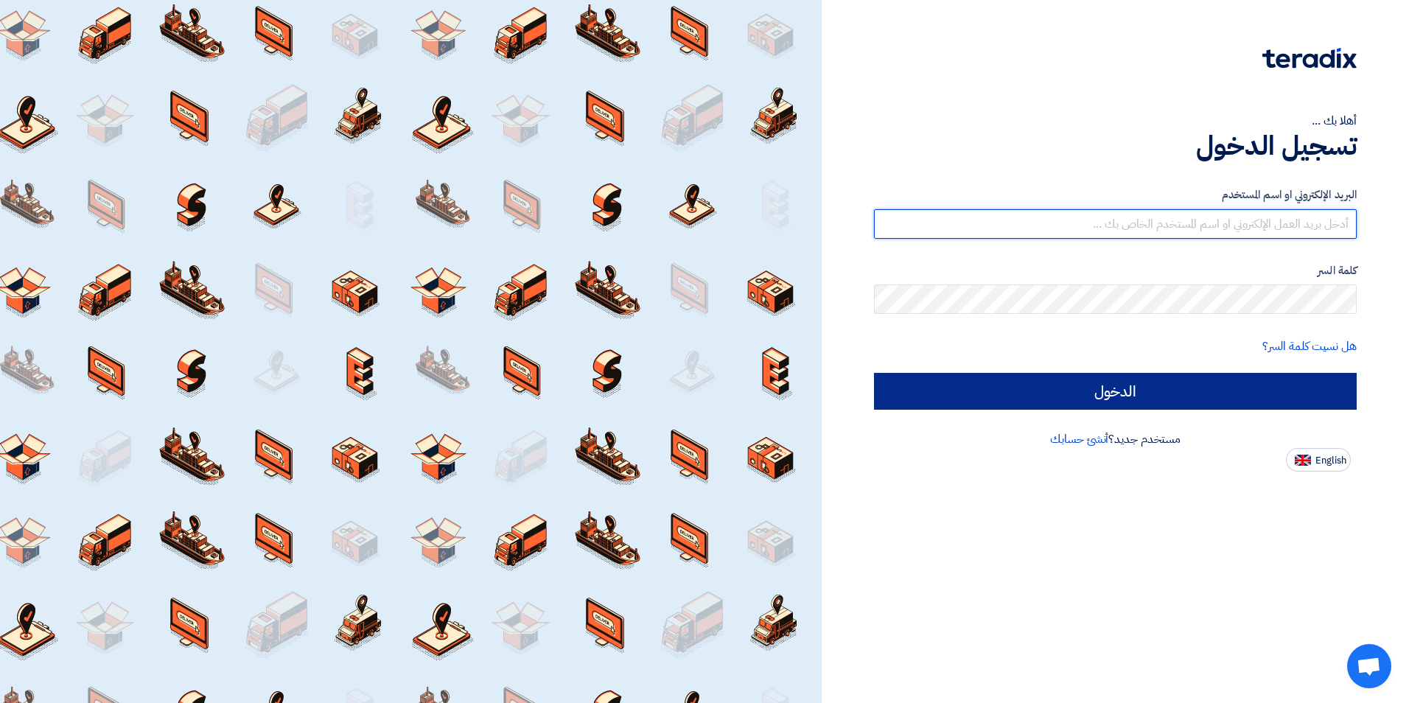
type input "[PERSON_NAME][EMAIL_ADDRESS][PERSON_NAME][DOMAIN_NAME]"
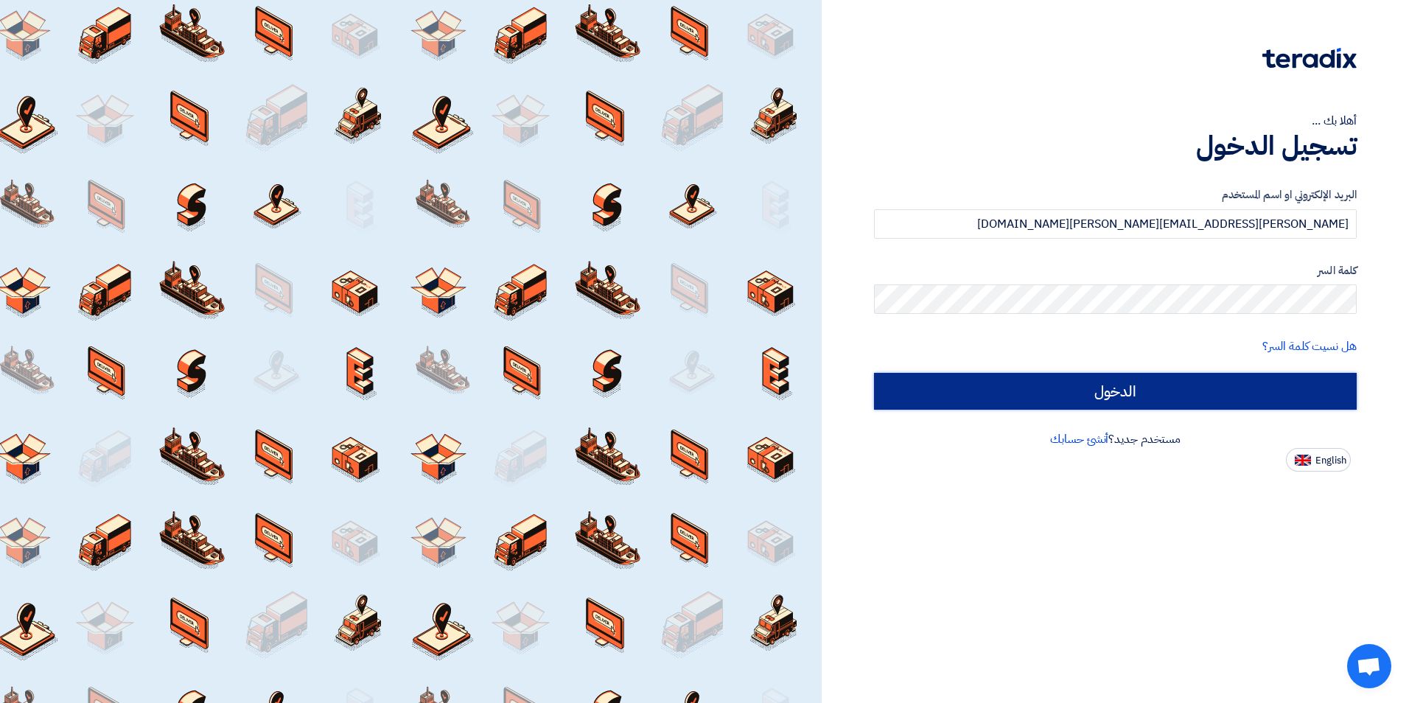
click at [1100, 401] on input "الدخول" at bounding box center [1115, 391] width 483 height 37
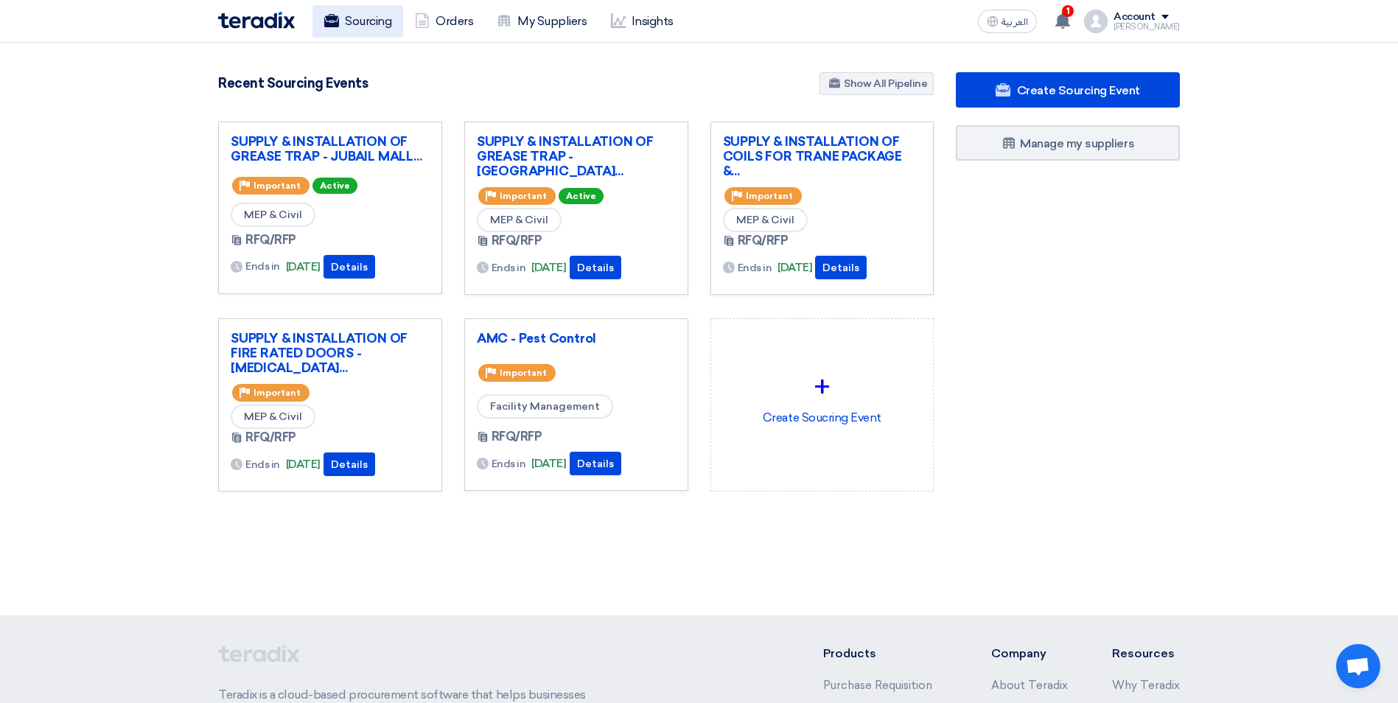
click at [385, 24] on link "Sourcing" at bounding box center [358, 21] width 91 height 32
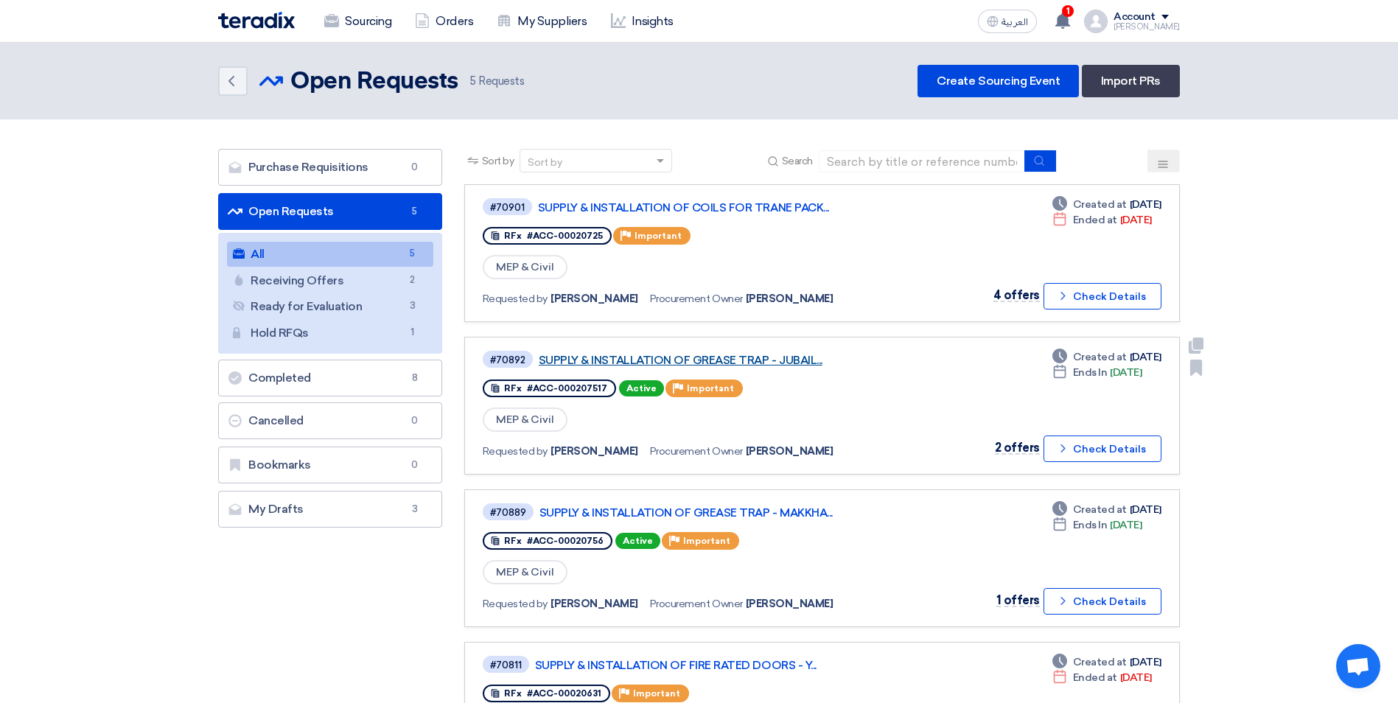
click at [803, 355] on link "SUPPLY & INSTALLATION OF GREASE TRAP - JUBAIL..." at bounding box center [723, 360] width 369 height 13
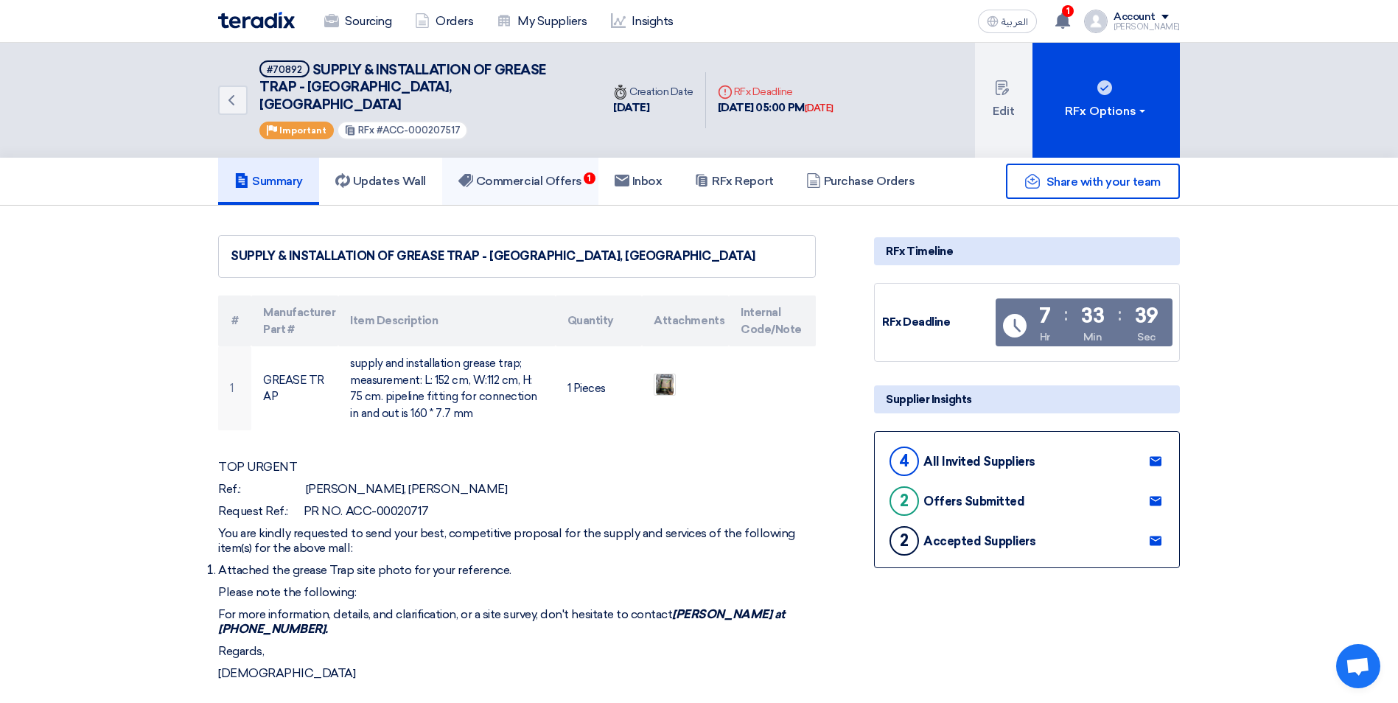
click at [568, 174] on h5 "Commercial Offers 1" at bounding box center [520, 181] width 124 height 15
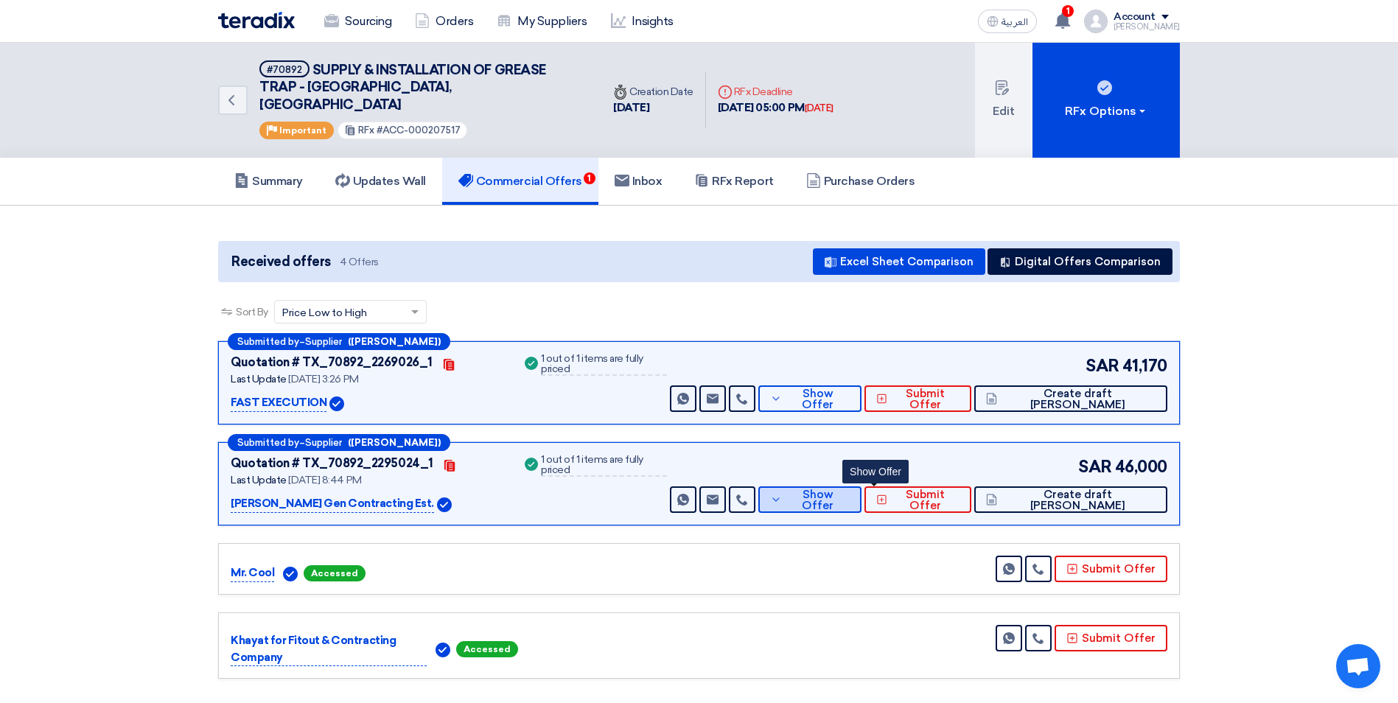
click at [850, 489] on span "Show Offer" at bounding box center [818, 500] width 64 height 22
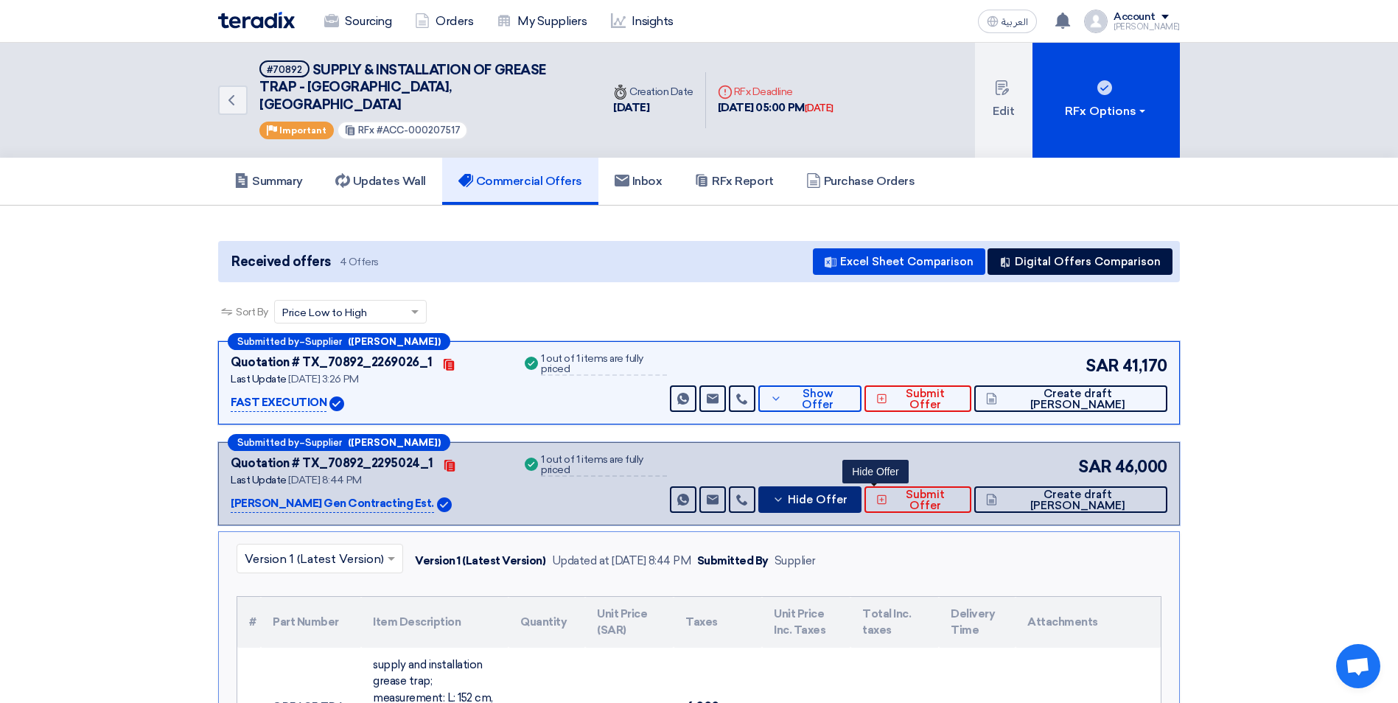
click at [784, 494] on icon at bounding box center [778, 500] width 12 height 12
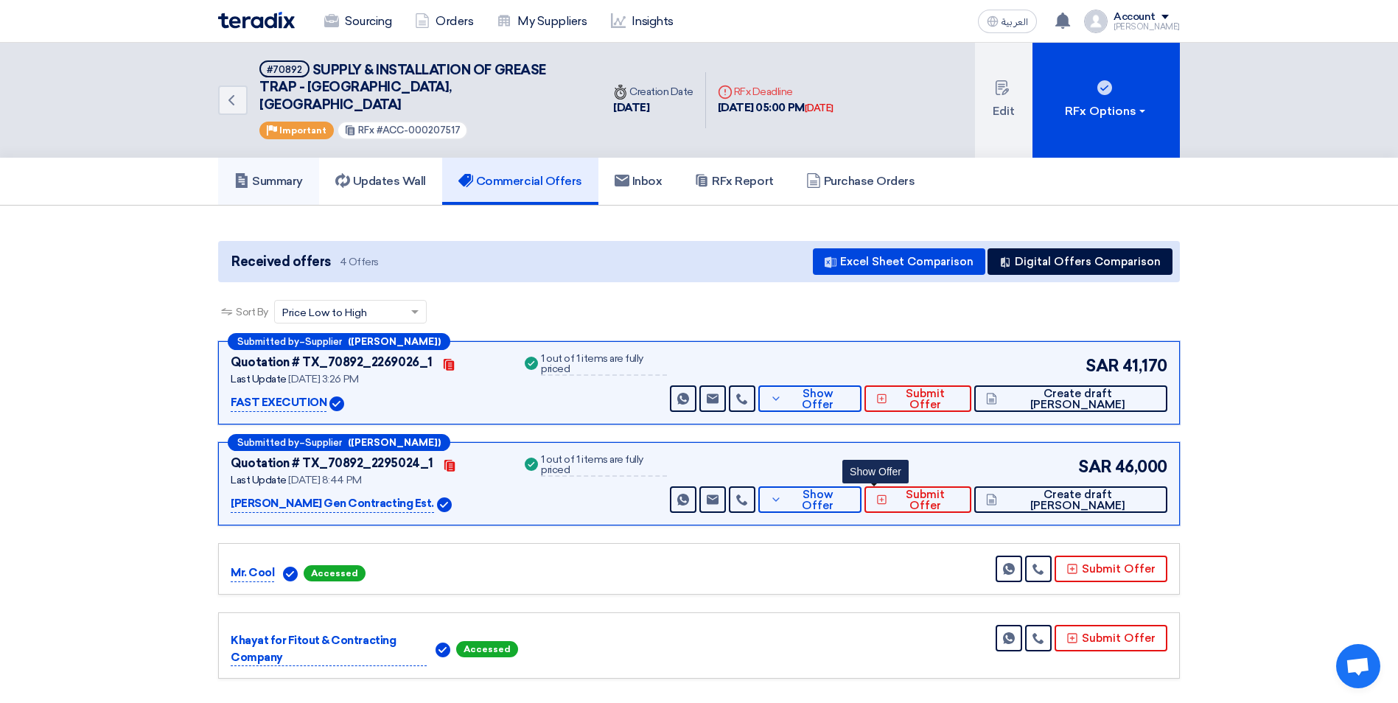
click at [268, 174] on h5 "Summary" at bounding box center [268, 181] width 69 height 15
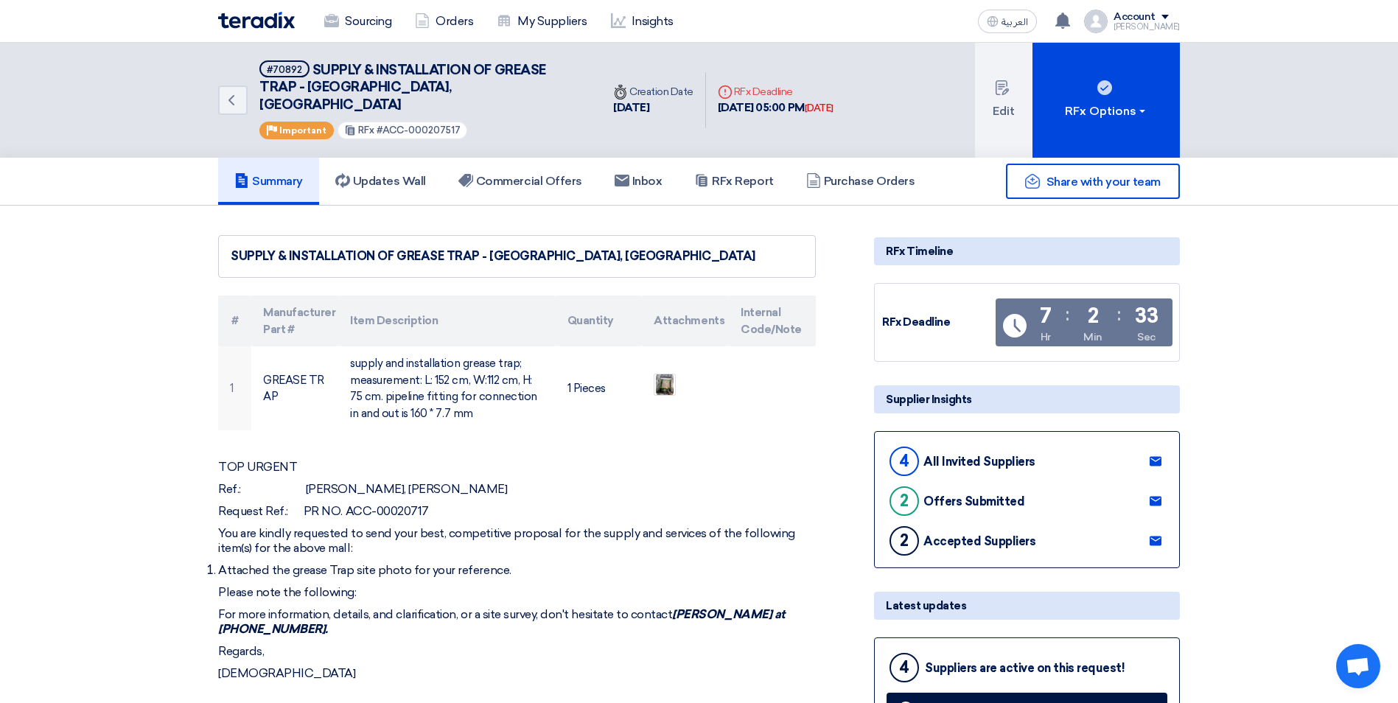
click at [1154, 537] on use at bounding box center [1156, 542] width 12 height 10
click at [365, 27] on link "Sourcing" at bounding box center [358, 21] width 91 height 32
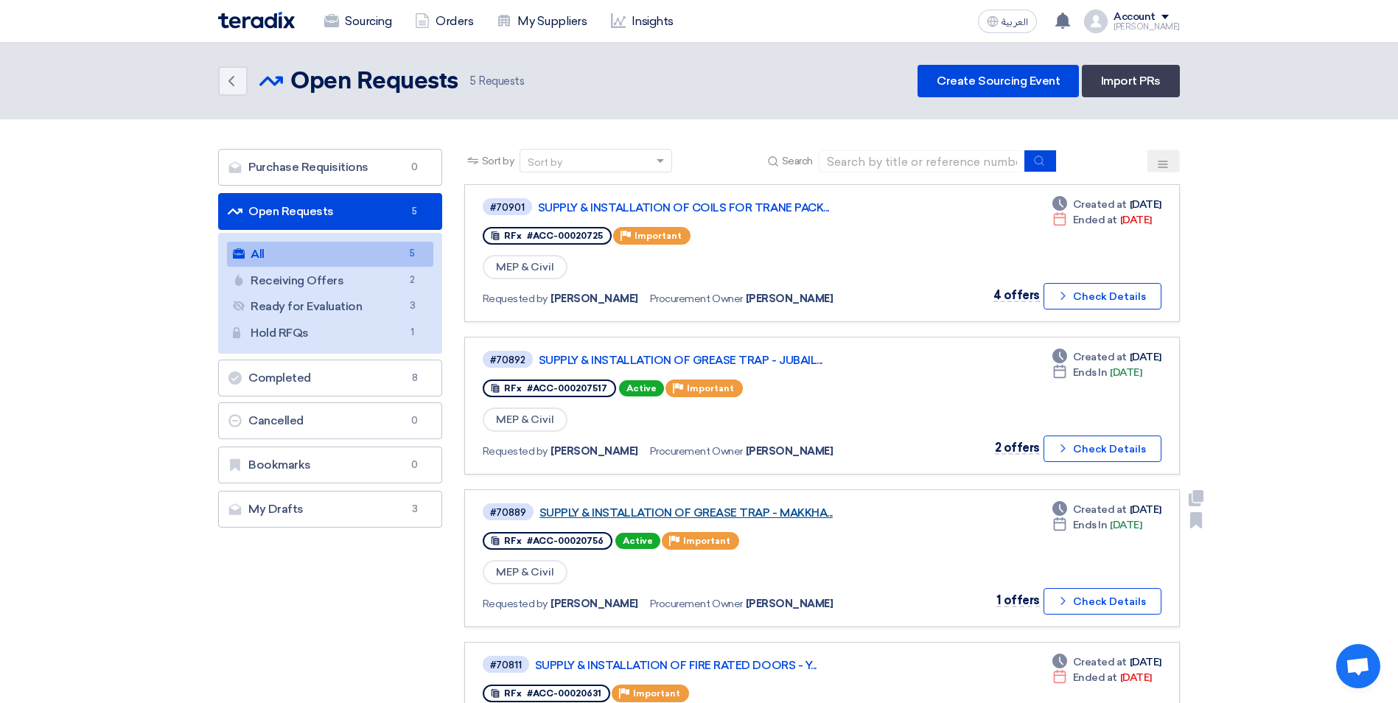
click at [711, 513] on link "SUPPLY & INSTALLATION OF GREASE TRAP - MAKKHA..." at bounding box center [724, 512] width 369 height 13
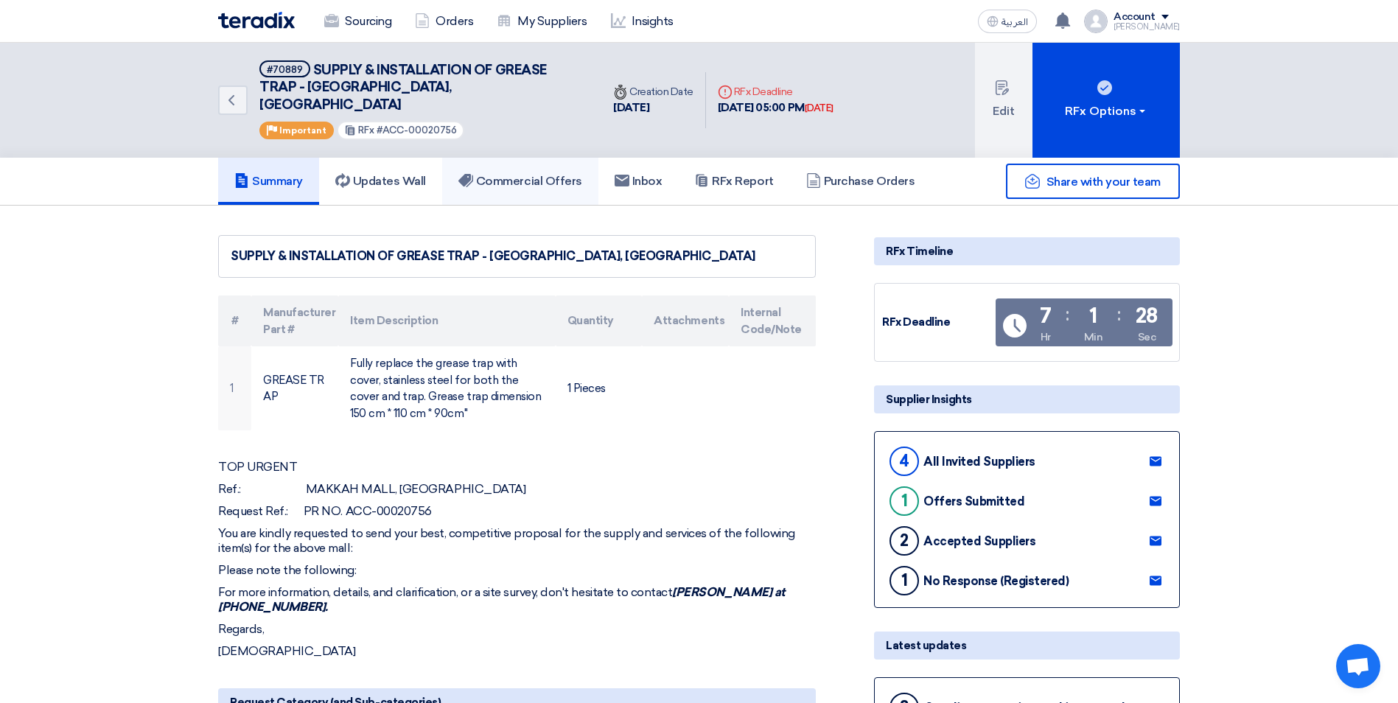
click at [528, 174] on h5 "Commercial Offers" at bounding box center [520, 181] width 124 height 15
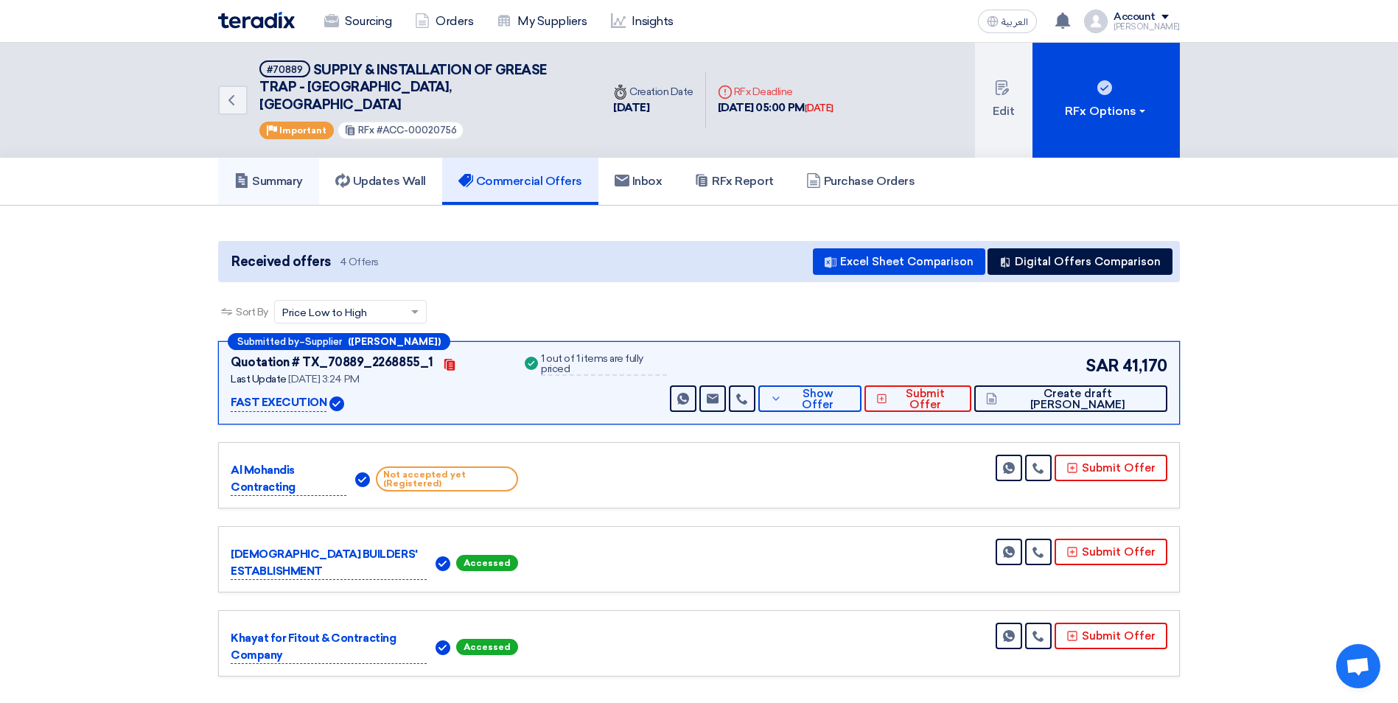
click at [319, 168] on link "Summary" at bounding box center [268, 181] width 101 height 47
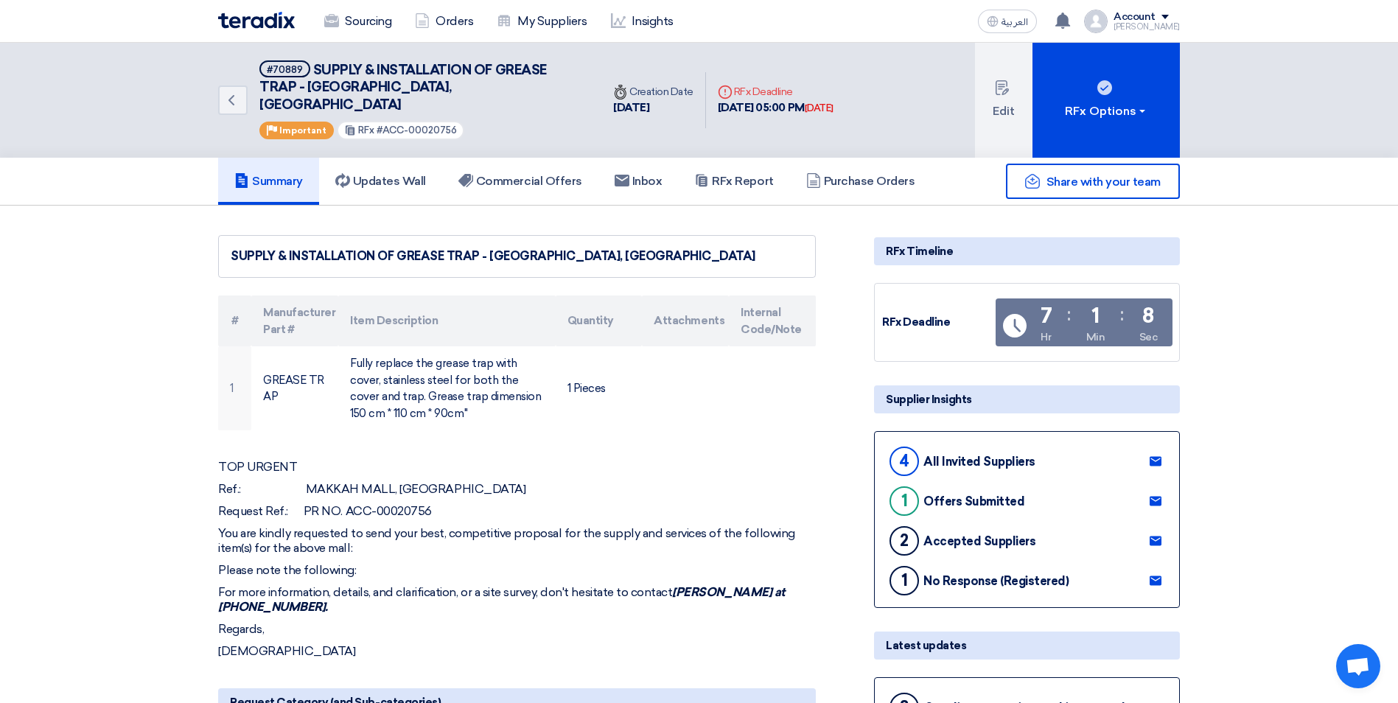
click at [1149, 450] on link at bounding box center [1156, 461] width 24 height 22
click at [351, 18] on link "Sourcing" at bounding box center [358, 21] width 91 height 32
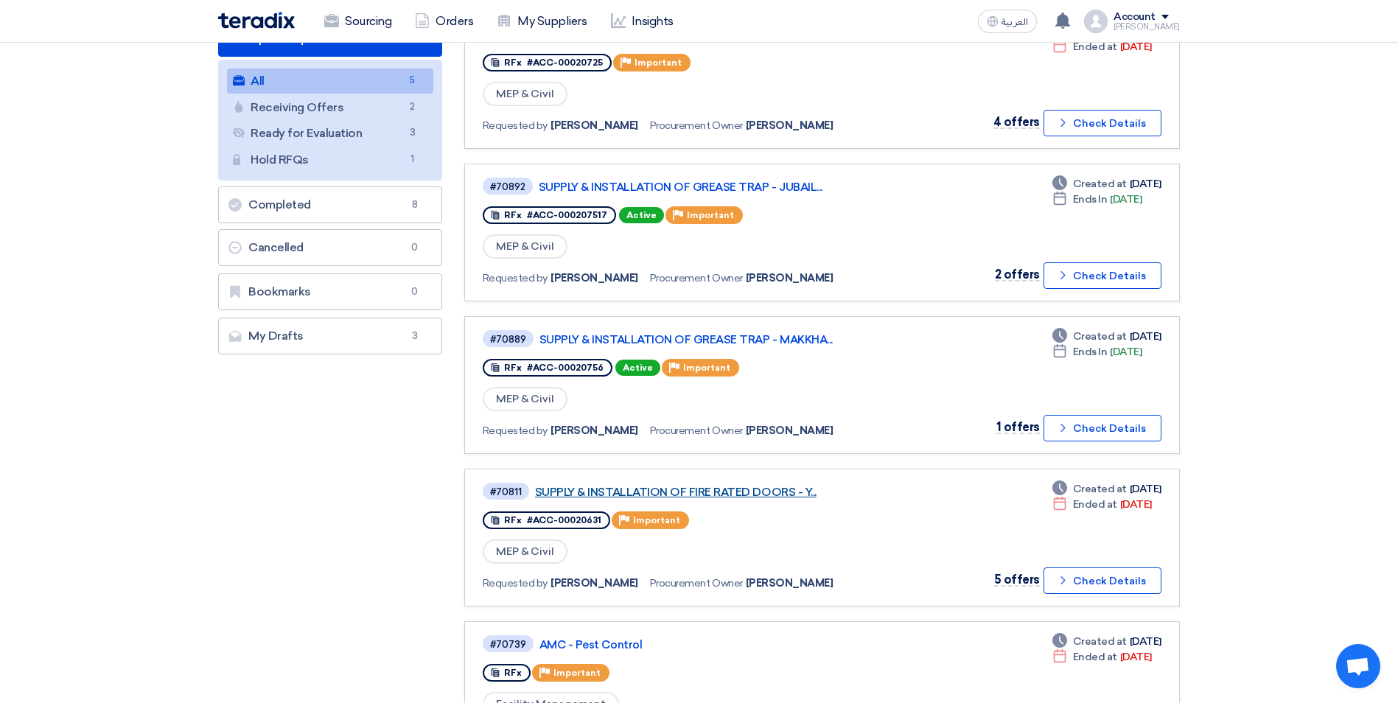
scroll to position [147, 0]
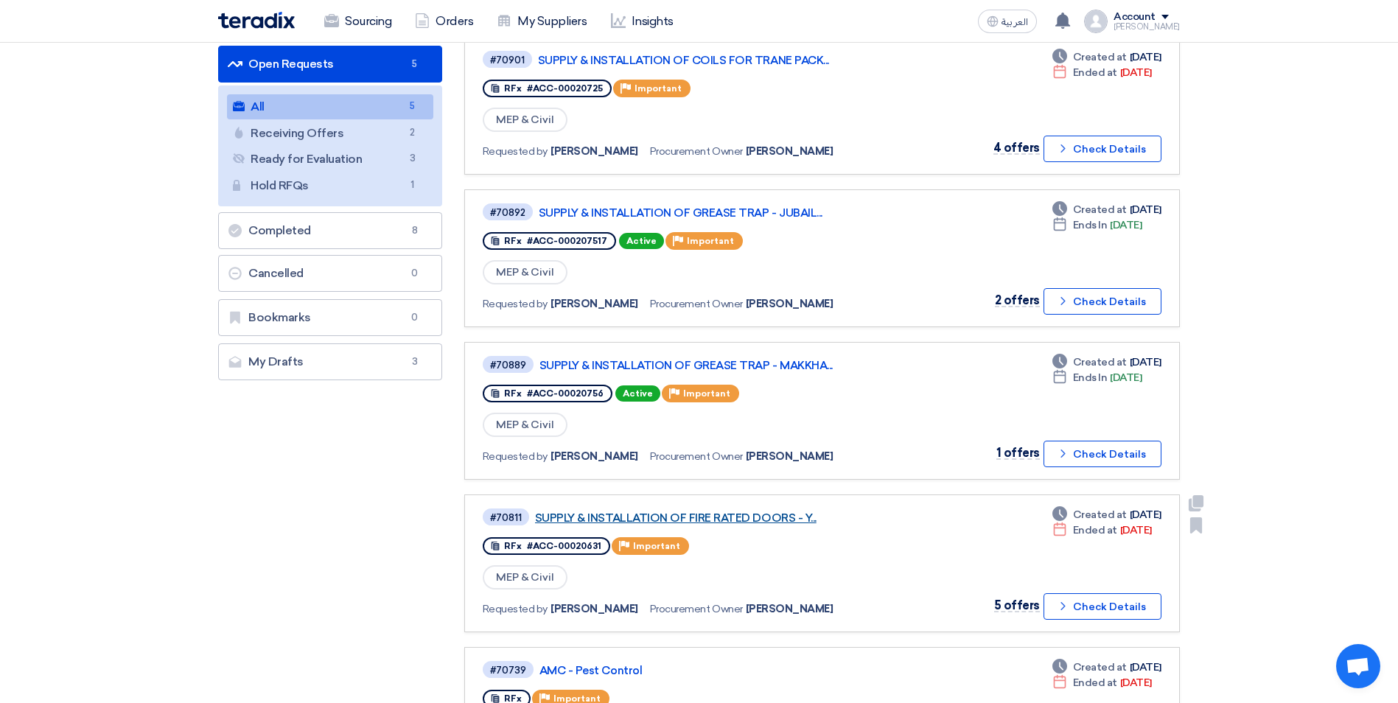
click at [755, 512] on link "SUPPLY & INSTALLATION OF FIRE RATED DOORS - Y..." at bounding box center [719, 518] width 369 height 13
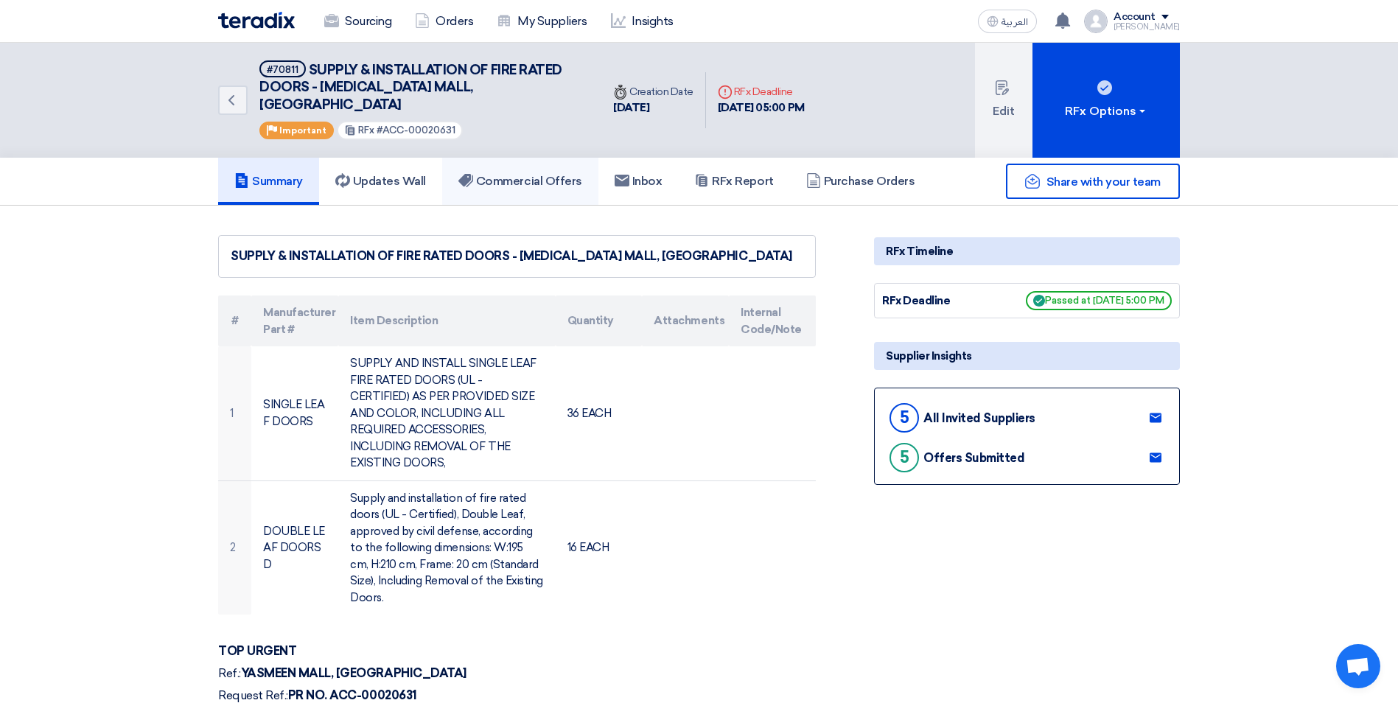
click at [503, 174] on h5 "Commercial Offers" at bounding box center [520, 181] width 124 height 15
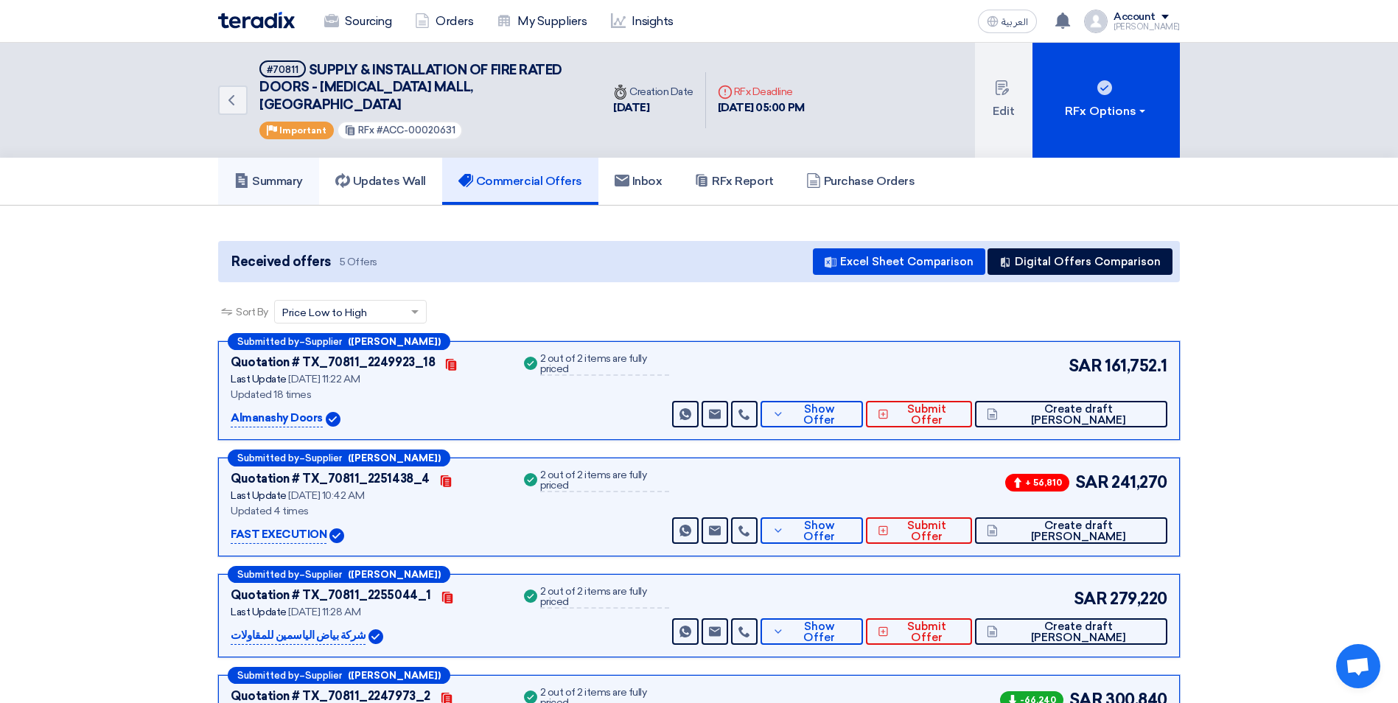
click at [288, 174] on h5 "Summary" at bounding box center [268, 181] width 69 height 15
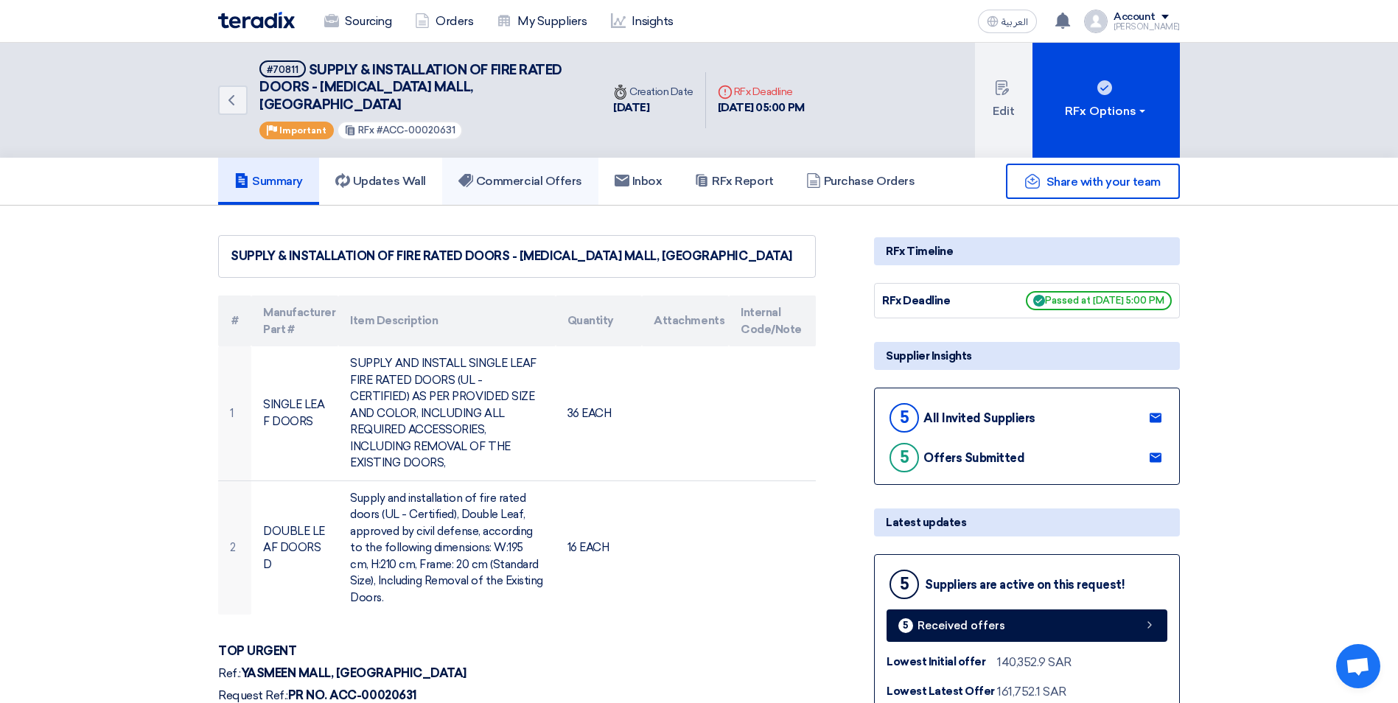
click at [529, 174] on h5 "Commercial Offers" at bounding box center [520, 181] width 124 height 15
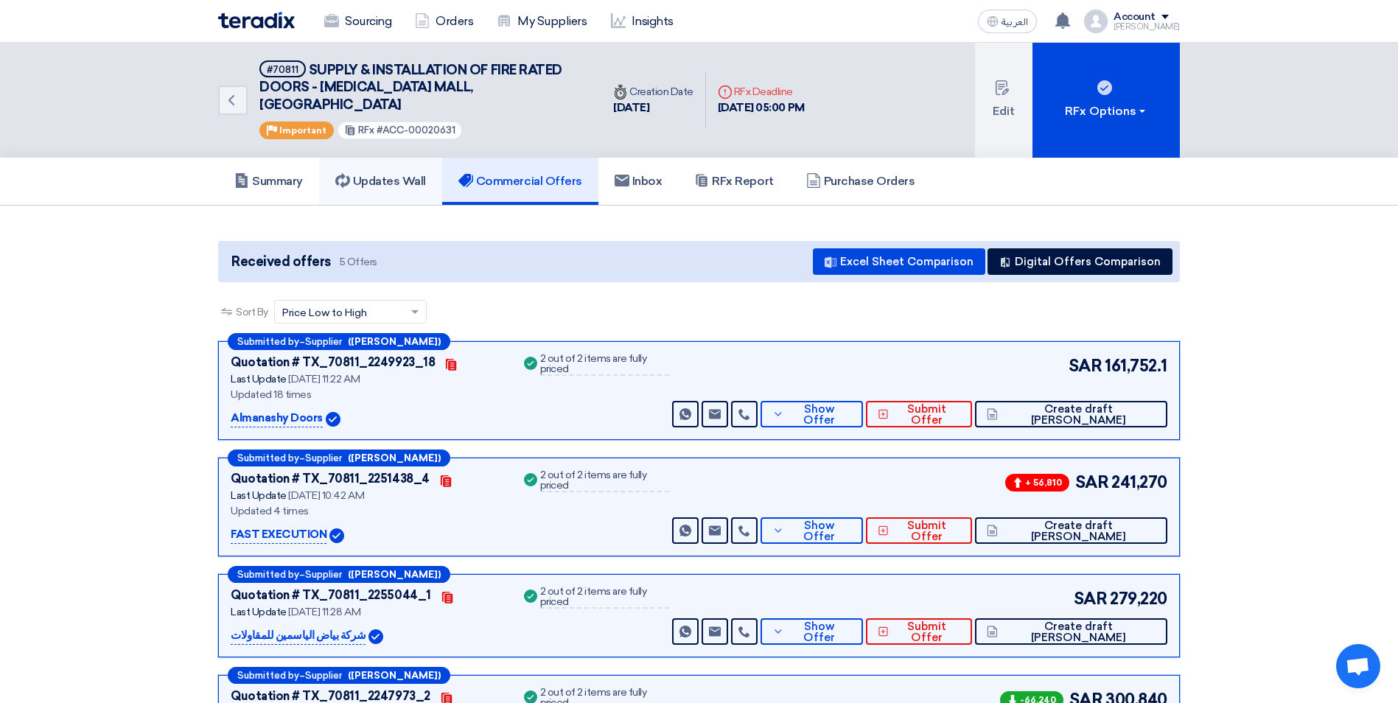
click at [379, 174] on h5 "Updates Wall" at bounding box center [380, 181] width 91 height 15
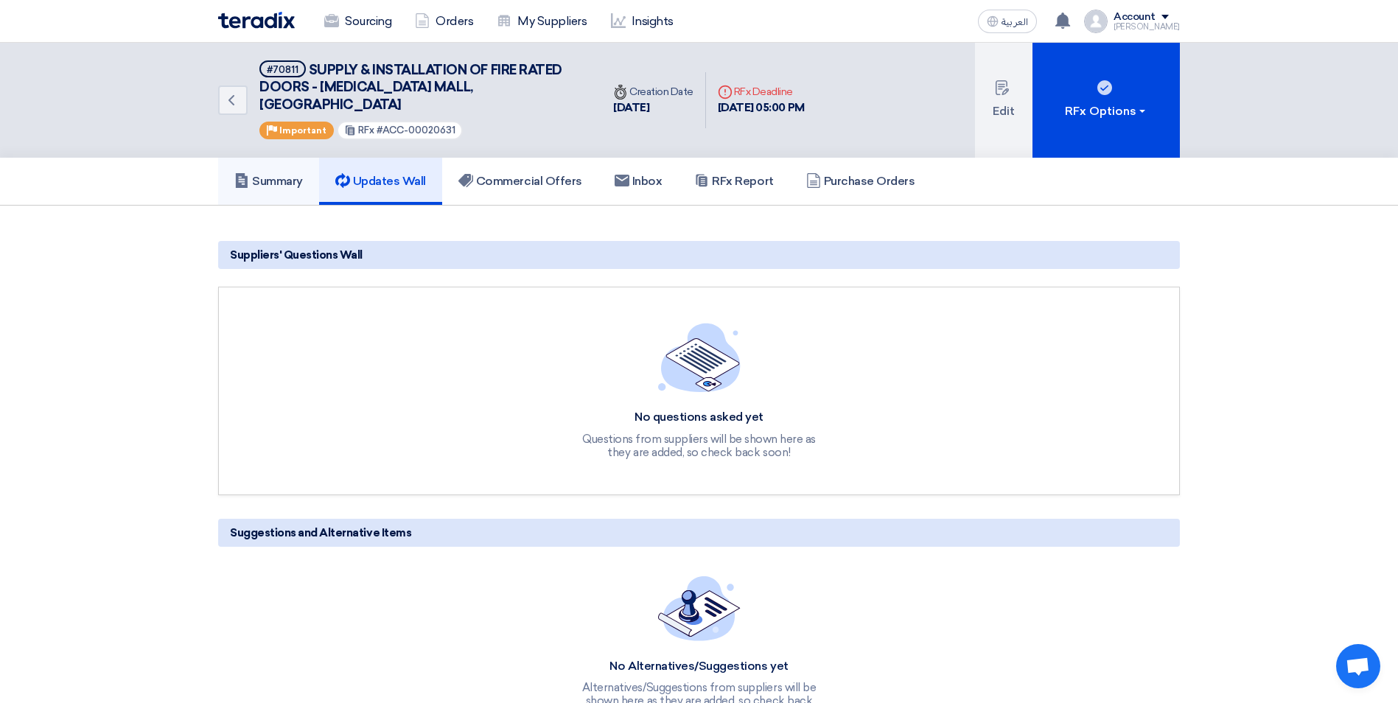
click at [272, 174] on h5 "Summary" at bounding box center [268, 181] width 69 height 15
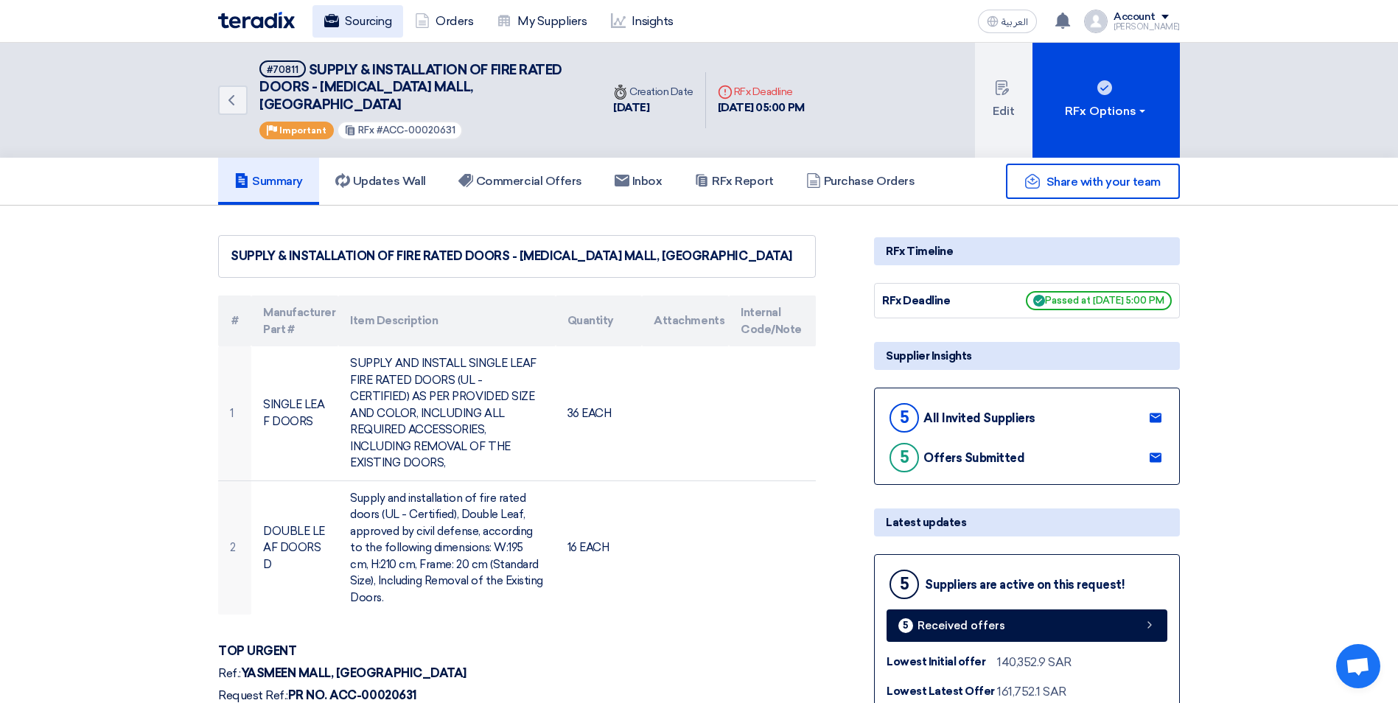
click at [377, 27] on link "Sourcing" at bounding box center [358, 21] width 91 height 32
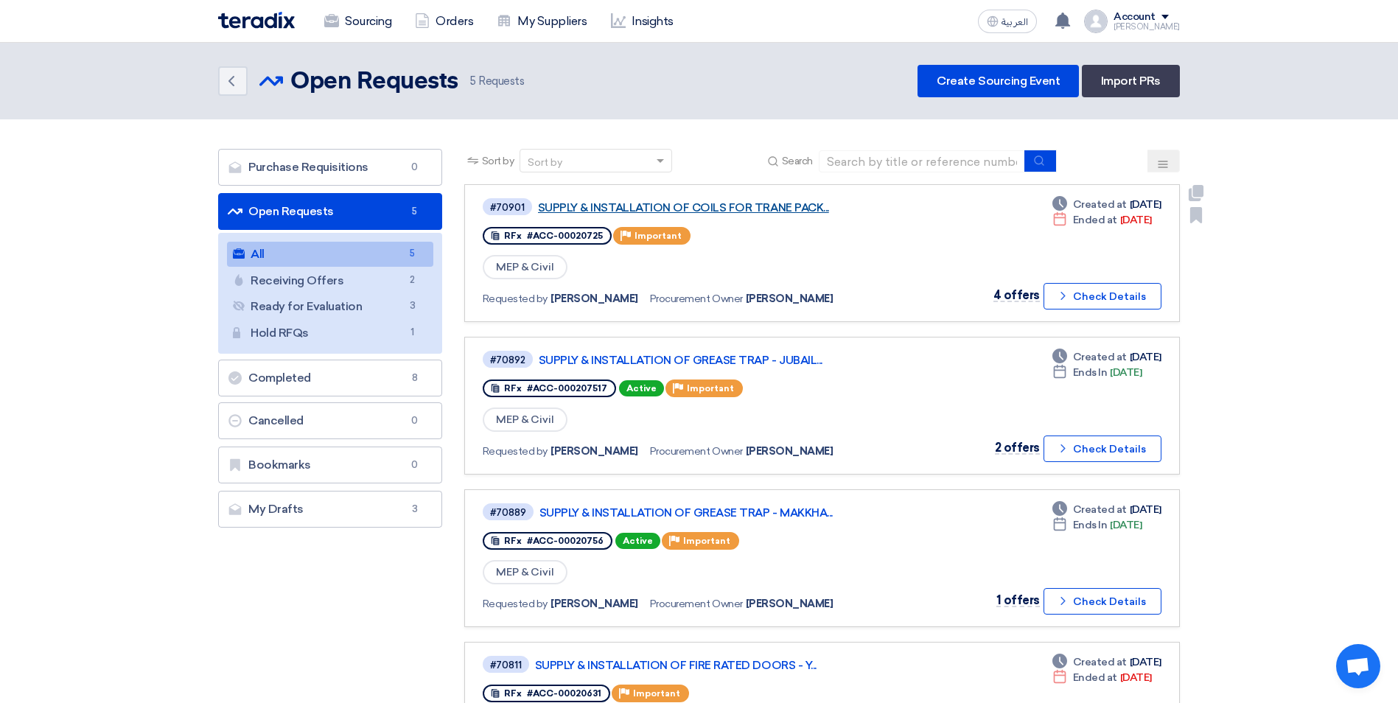
click at [781, 212] on link "SUPPLY & INSTALLATION OF COILS FOR TRANE PACK..." at bounding box center [722, 207] width 369 height 13
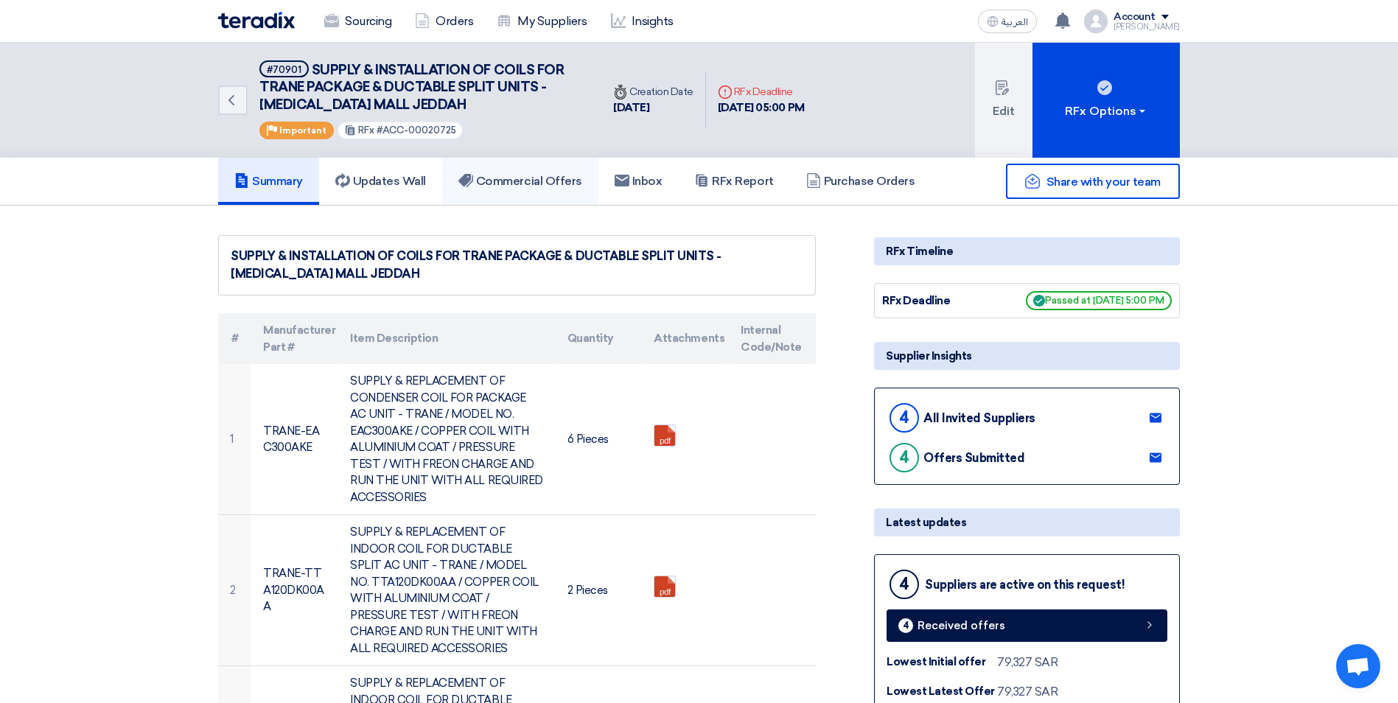
click at [516, 190] on link "Commercial Offers" at bounding box center [520, 181] width 156 height 47
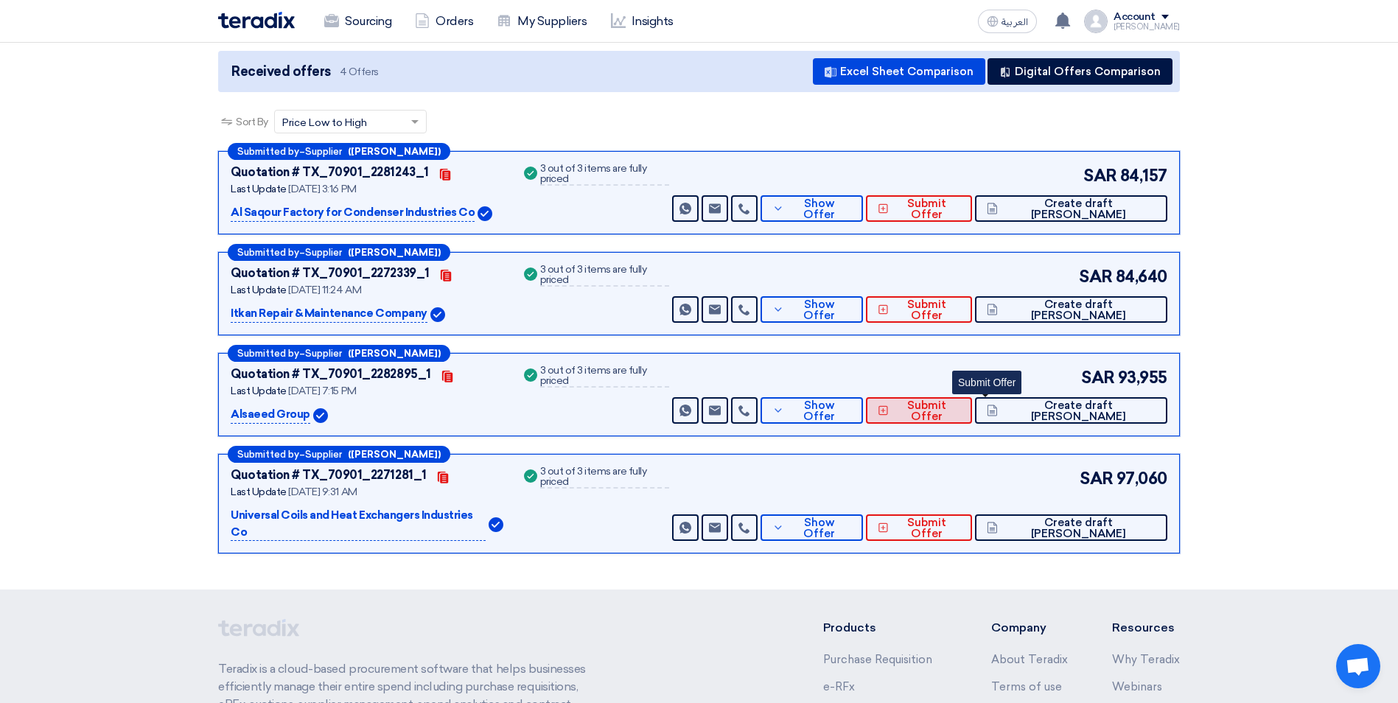
scroll to position [147, 0]
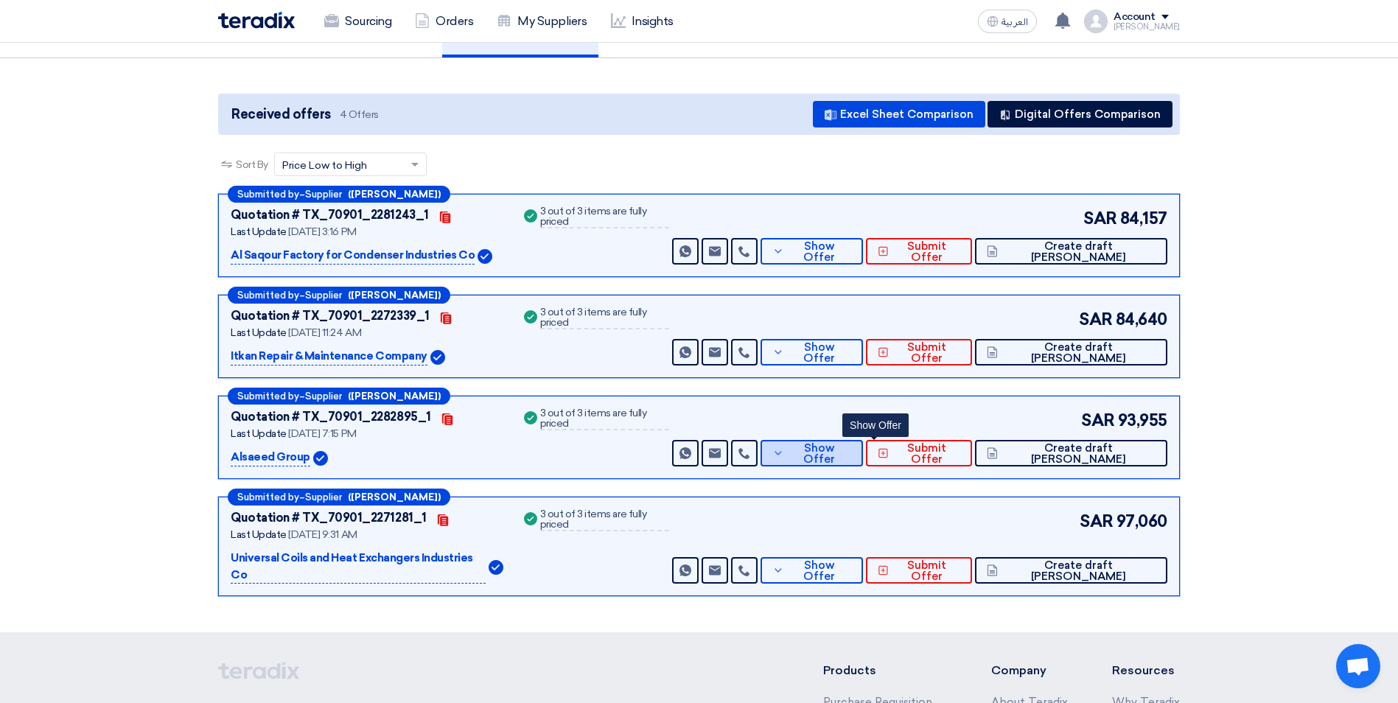
click at [852, 450] on span "Show Offer" at bounding box center [820, 454] width 64 height 22
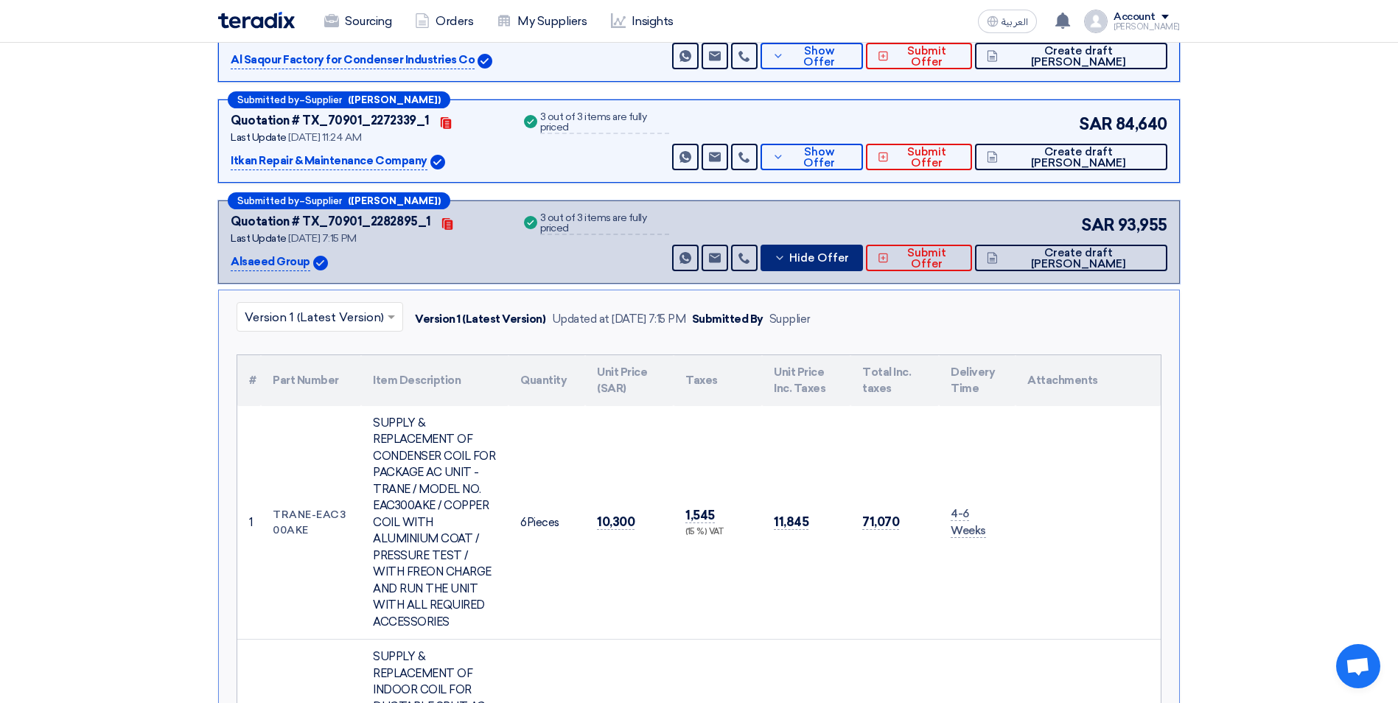
scroll to position [74, 0]
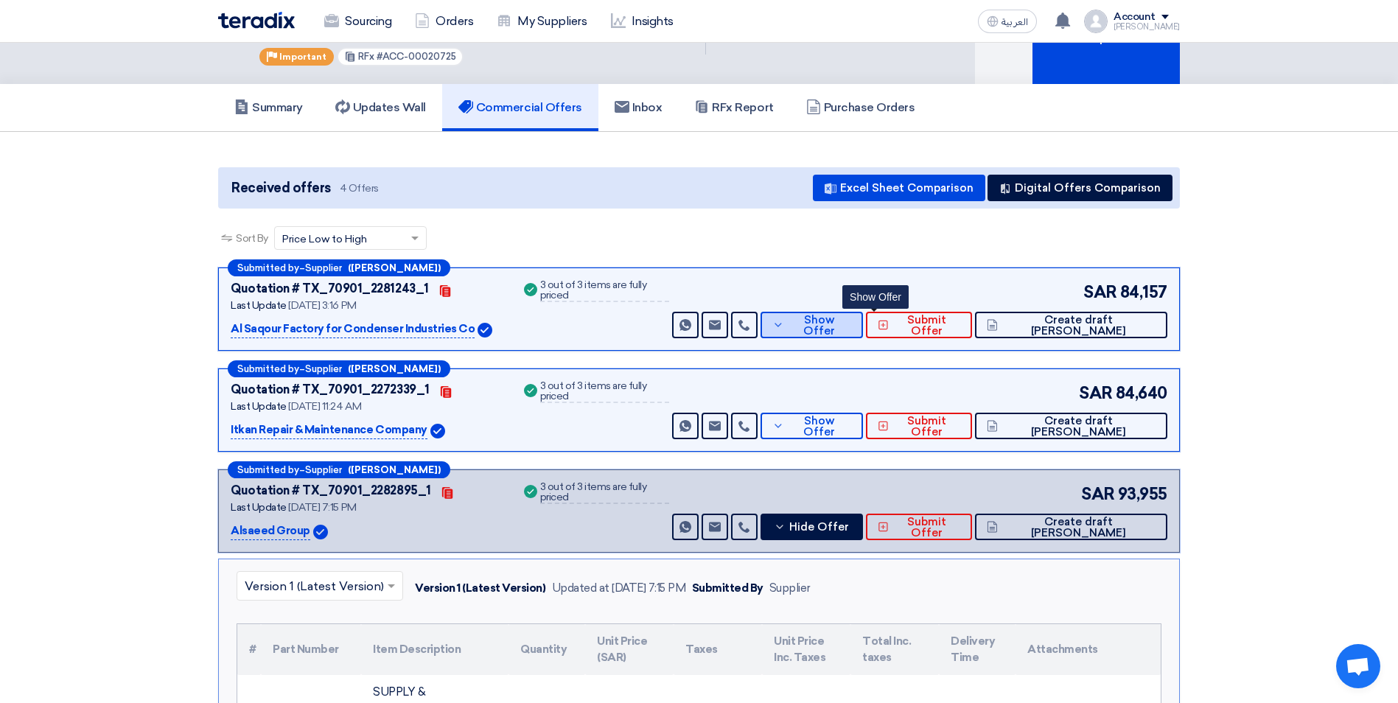
click at [852, 329] on span "Show Offer" at bounding box center [820, 326] width 64 height 22
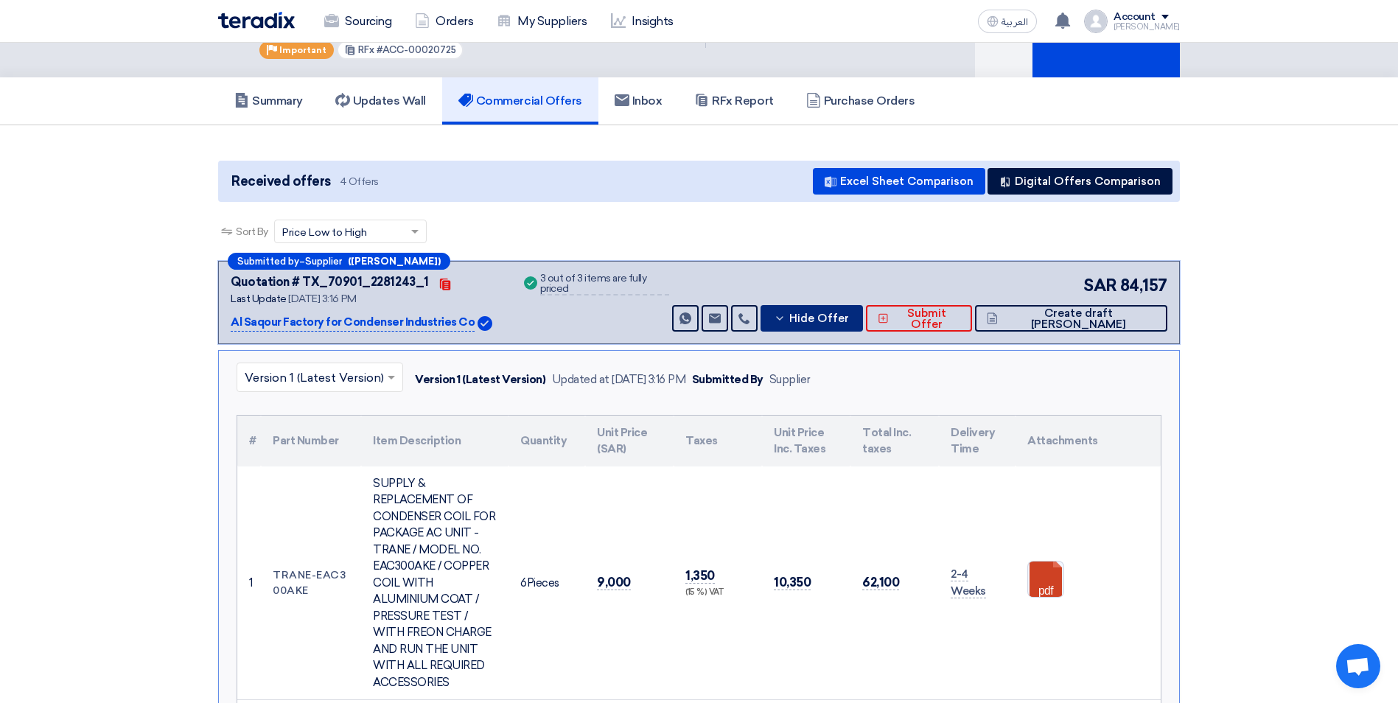
scroll to position [0, 0]
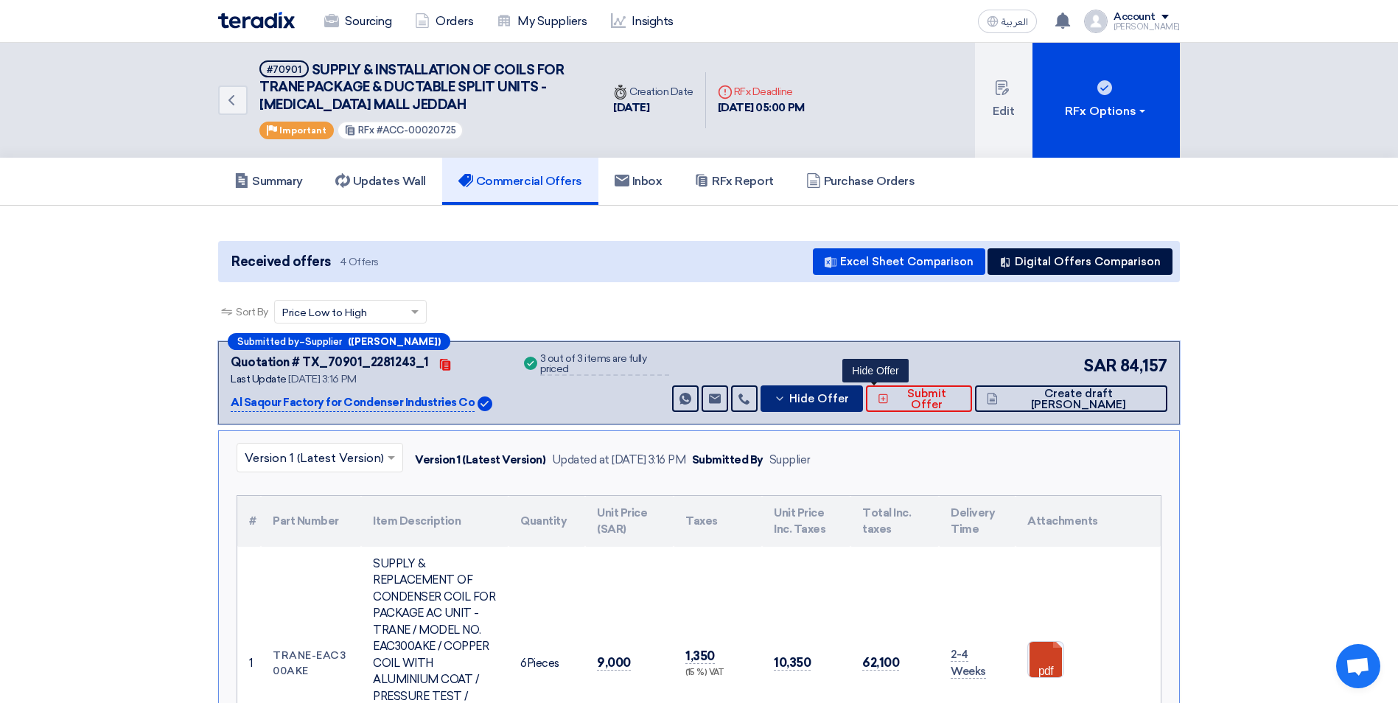
click at [786, 402] on icon at bounding box center [780, 399] width 12 height 12
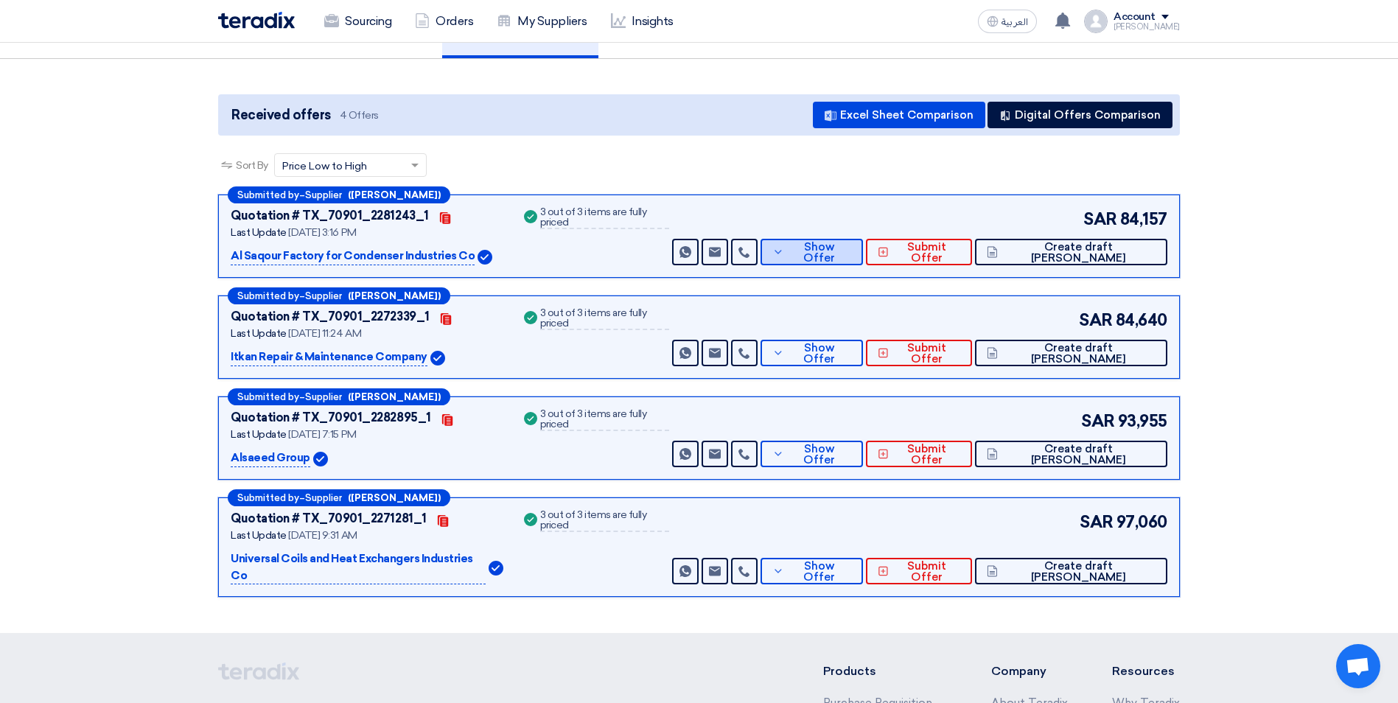
scroll to position [147, 0]
click at [852, 452] on span "Show Offer" at bounding box center [820, 454] width 64 height 22
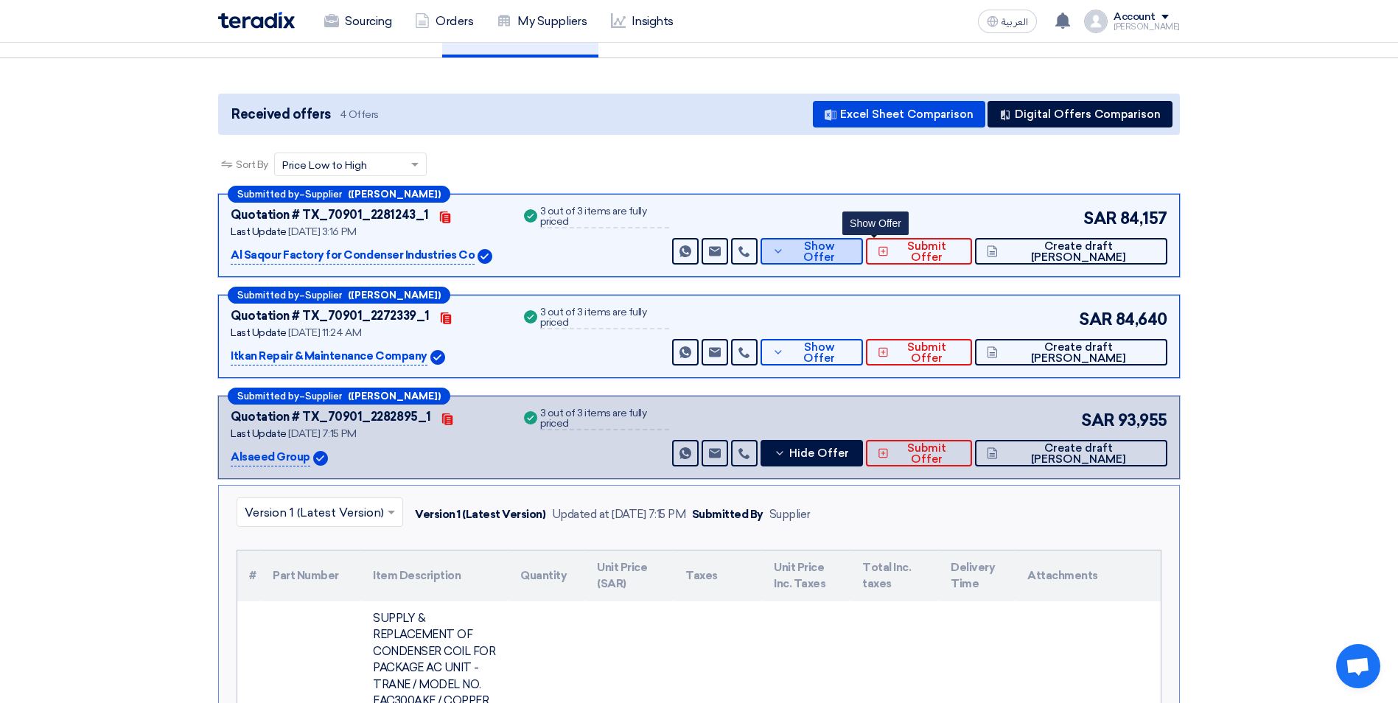
click at [852, 254] on span "Show Offer" at bounding box center [820, 252] width 64 height 22
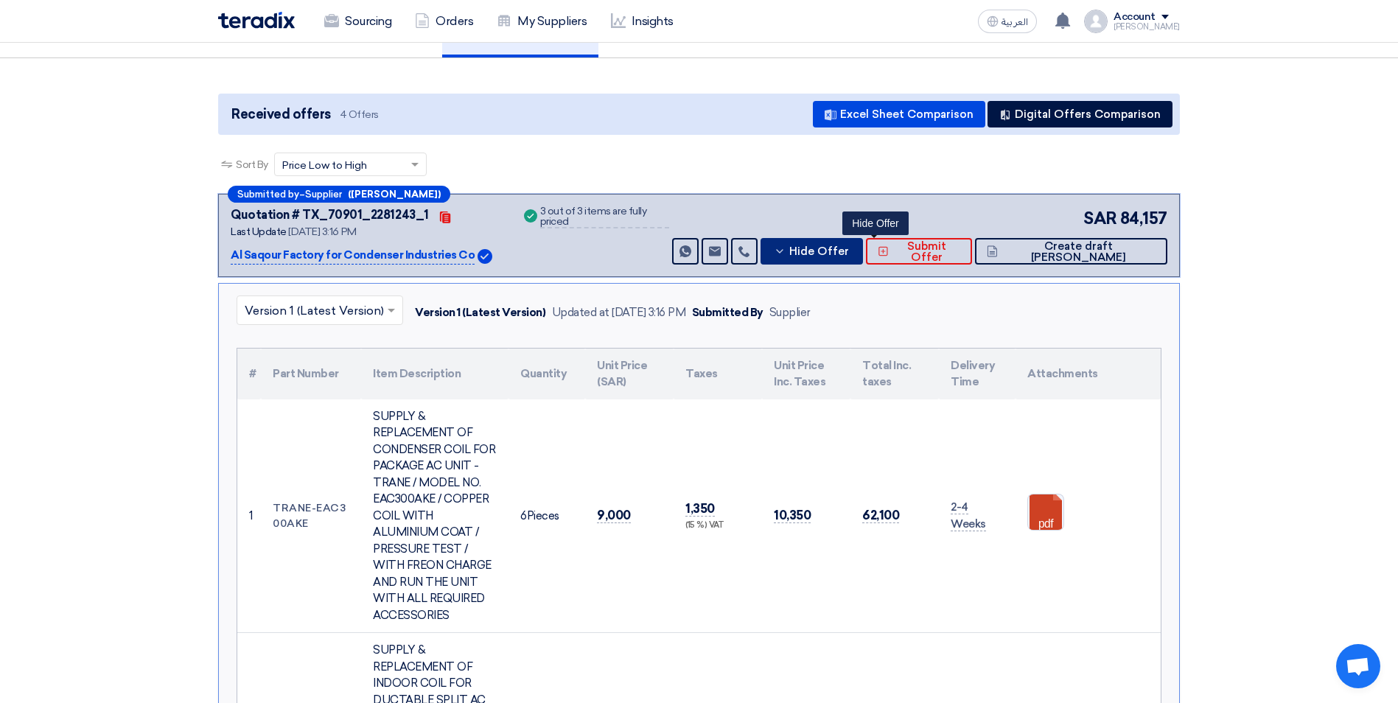
click at [849, 254] on span "Hide Offer" at bounding box center [819, 251] width 60 height 11
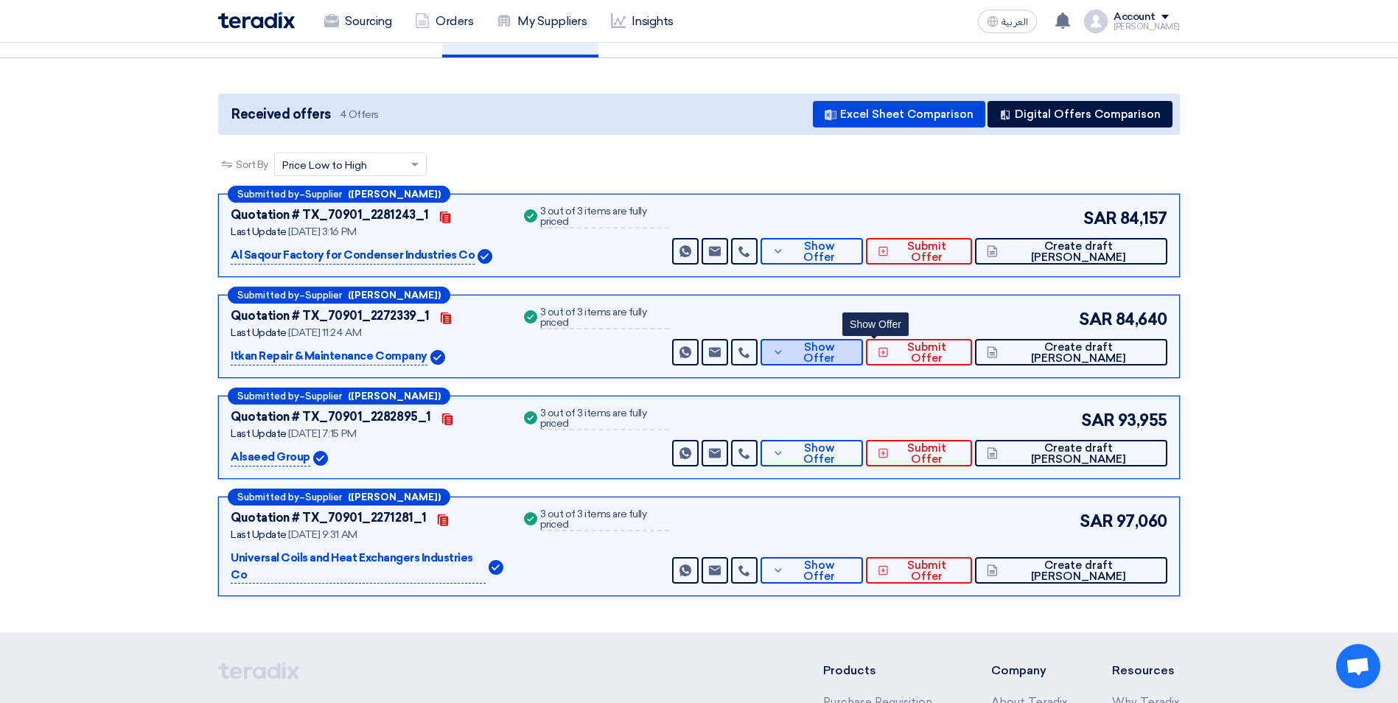
click at [852, 346] on span "Show Offer" at bounding box center [820, 353] width 64 height 22
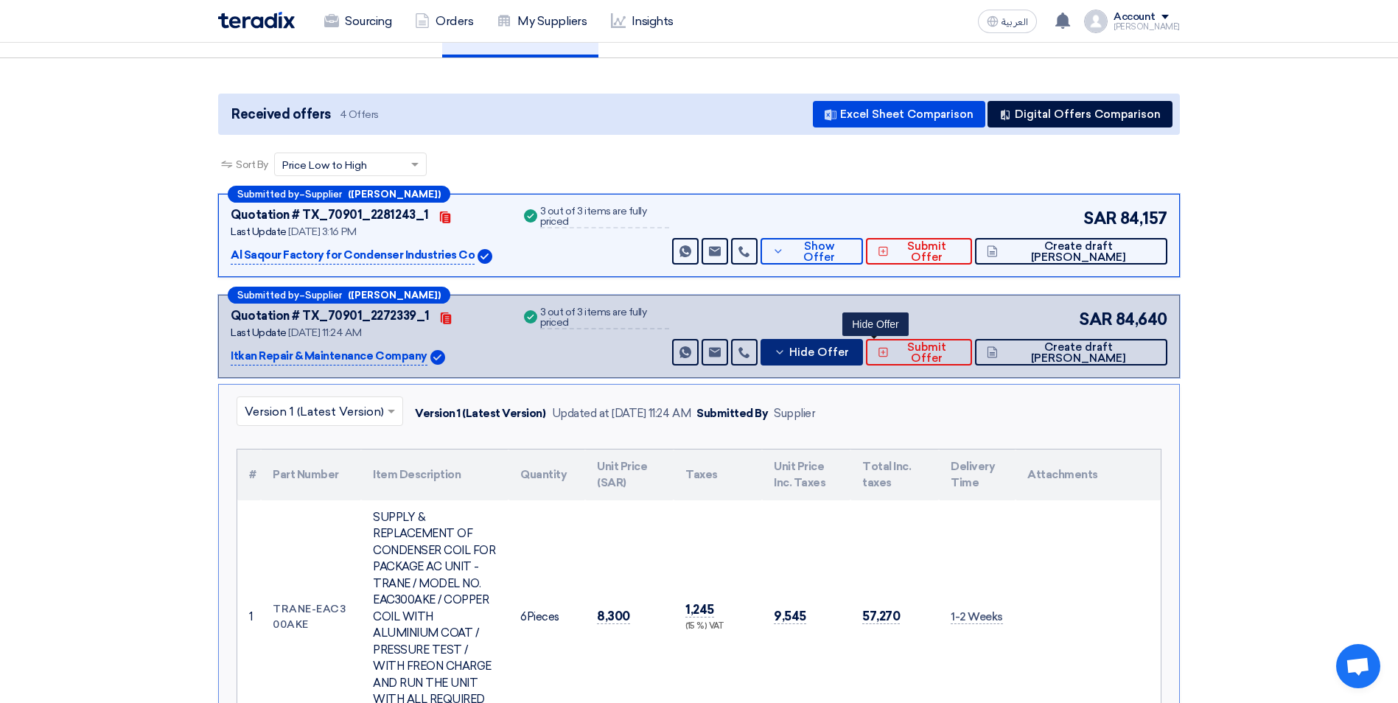
click at [849, 347] on span "Hide Offer" at bounding box center [819, 352] width 60 height 11
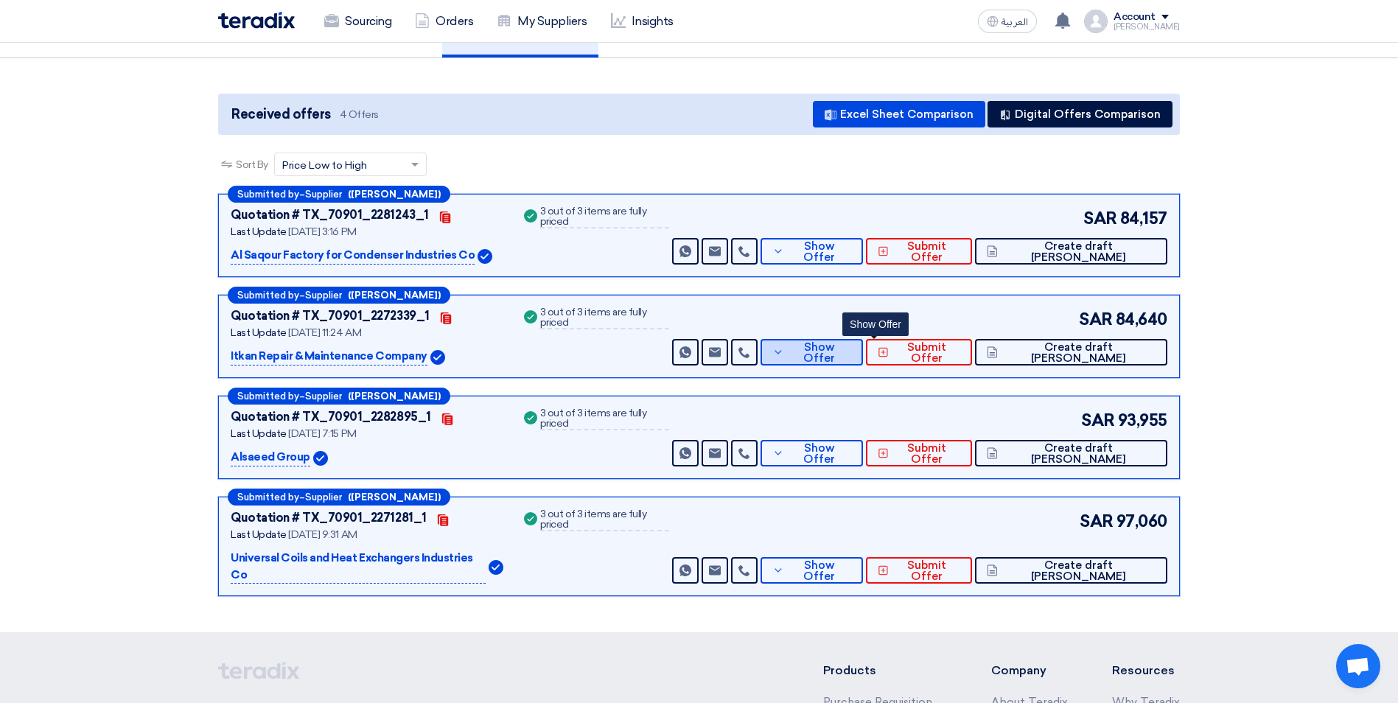
scroll to position [221, 0]
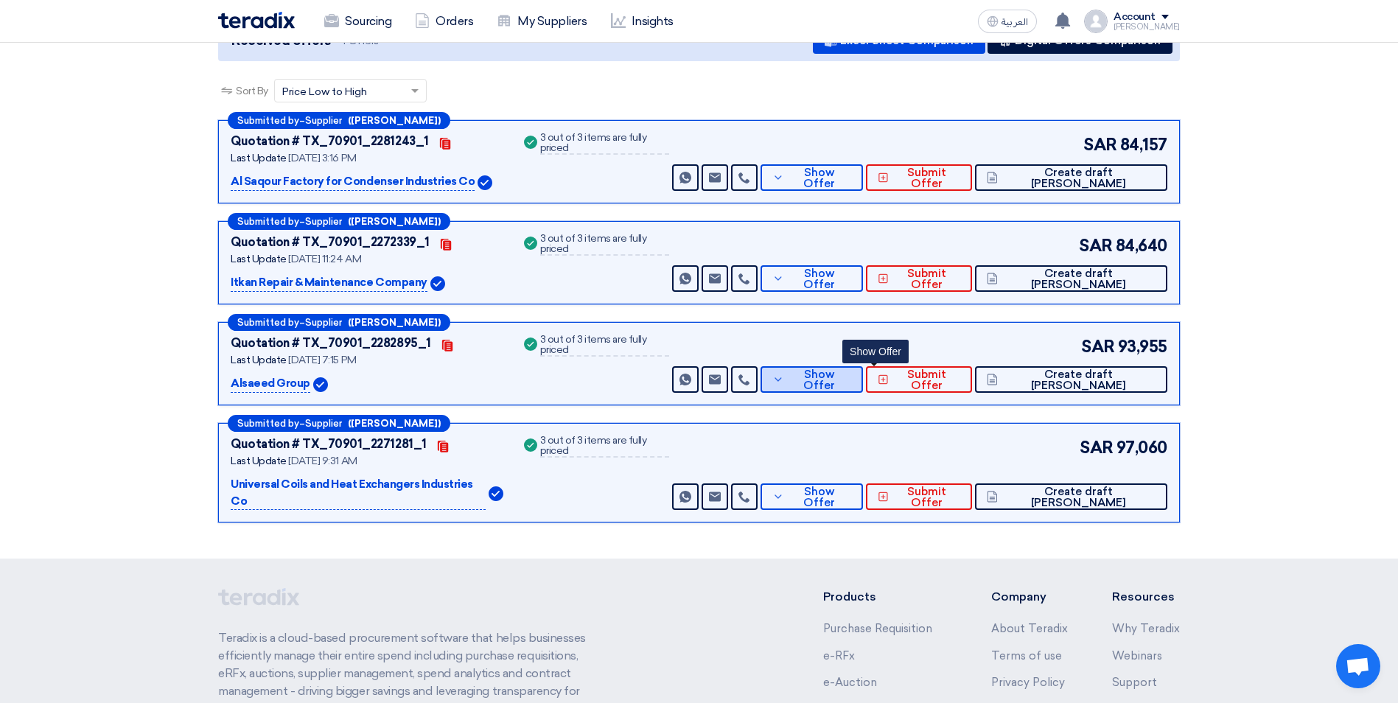
click at [863, 367] on button "Show Offer" at bounding box center [812, 379] width 102 height 27
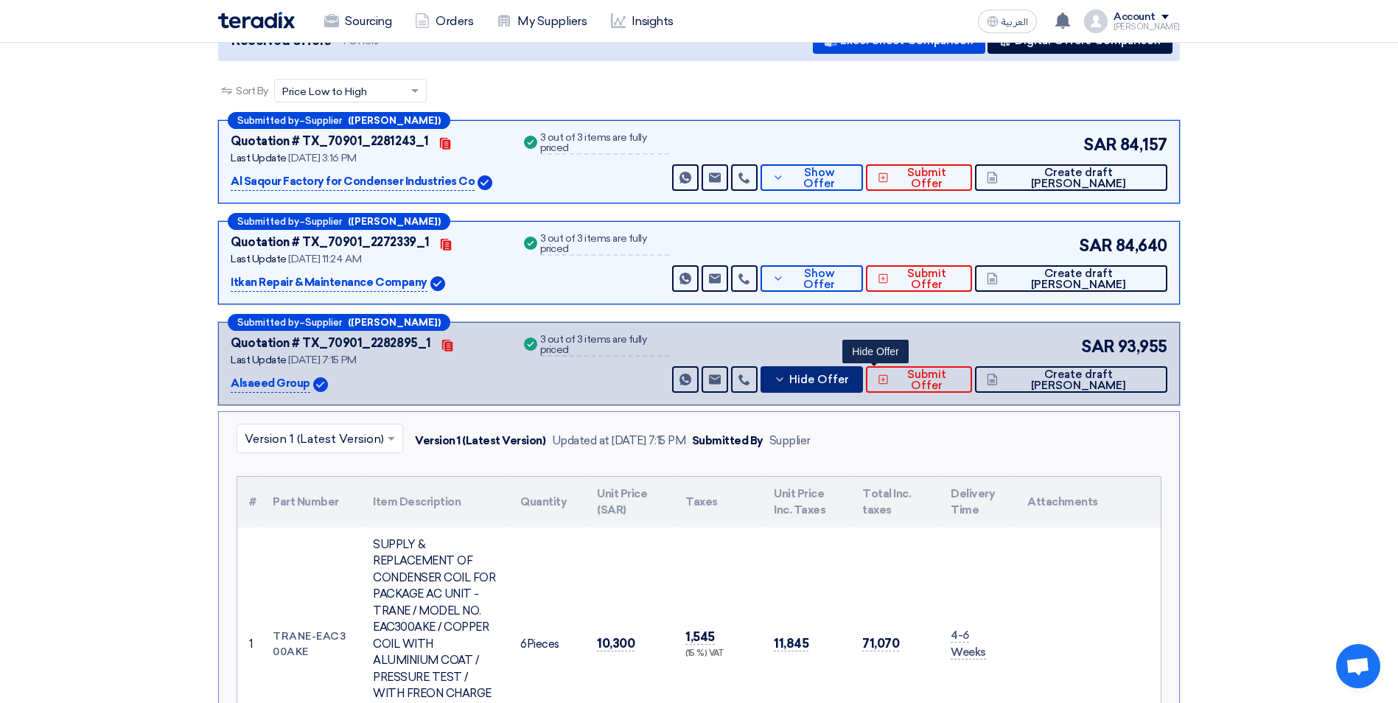
click at [849, 374] on span "Hide Offer" at bounding box center [819, 379] width 60 height 11
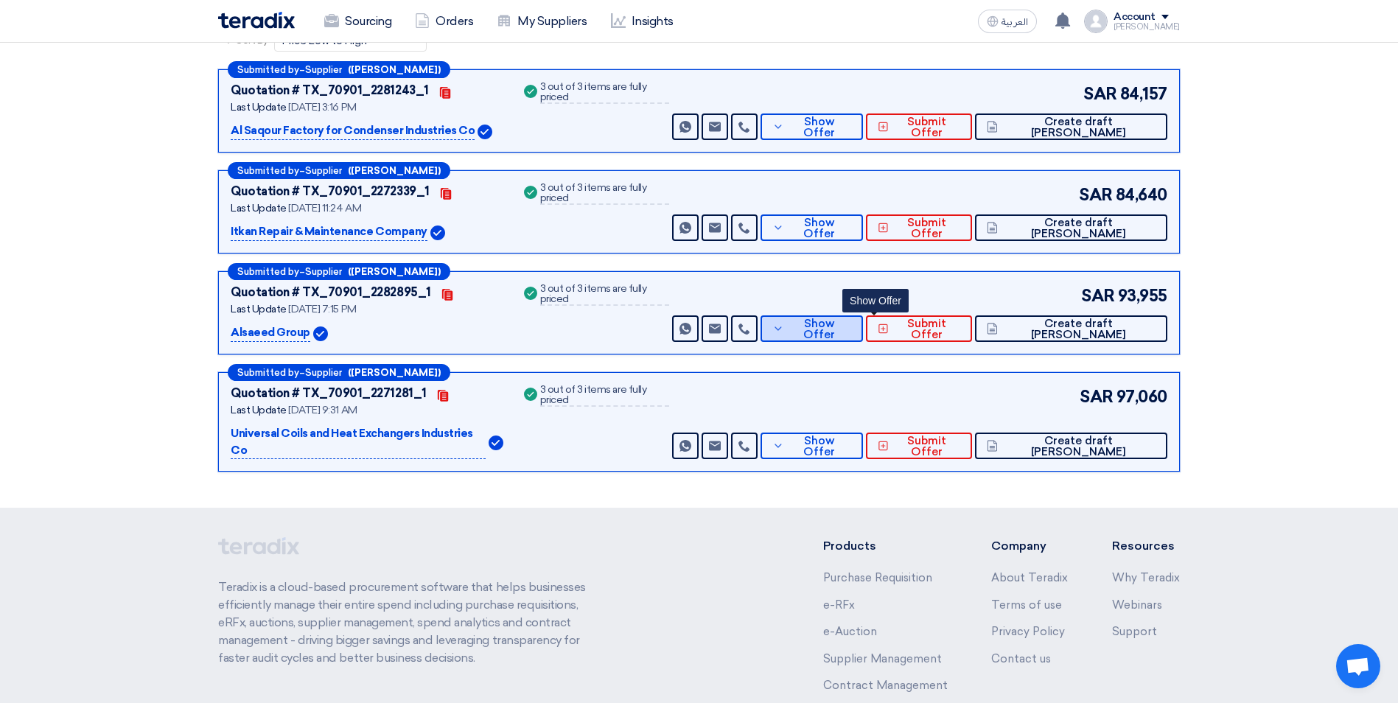
scroll to position [295, 0]
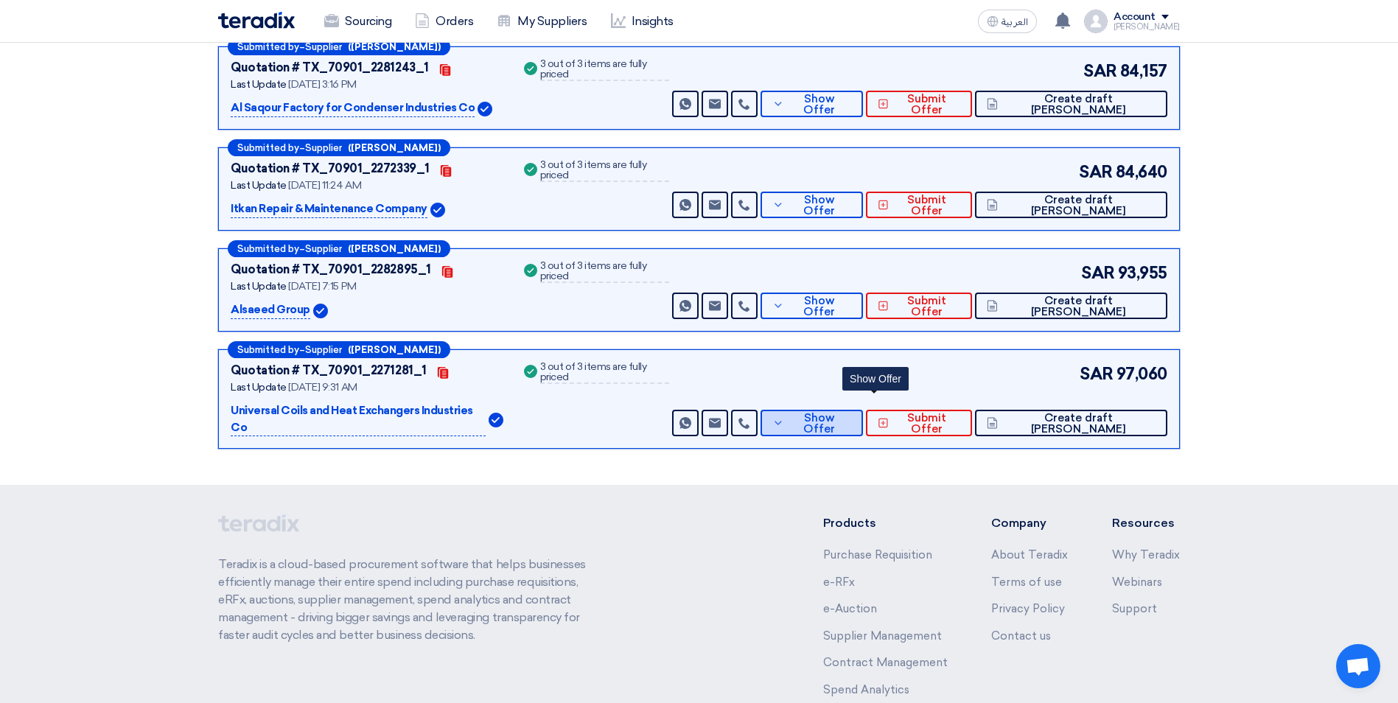
click at [863, 410] on button "Show Offer" at bounding box center [812, 423] width 102 height 27
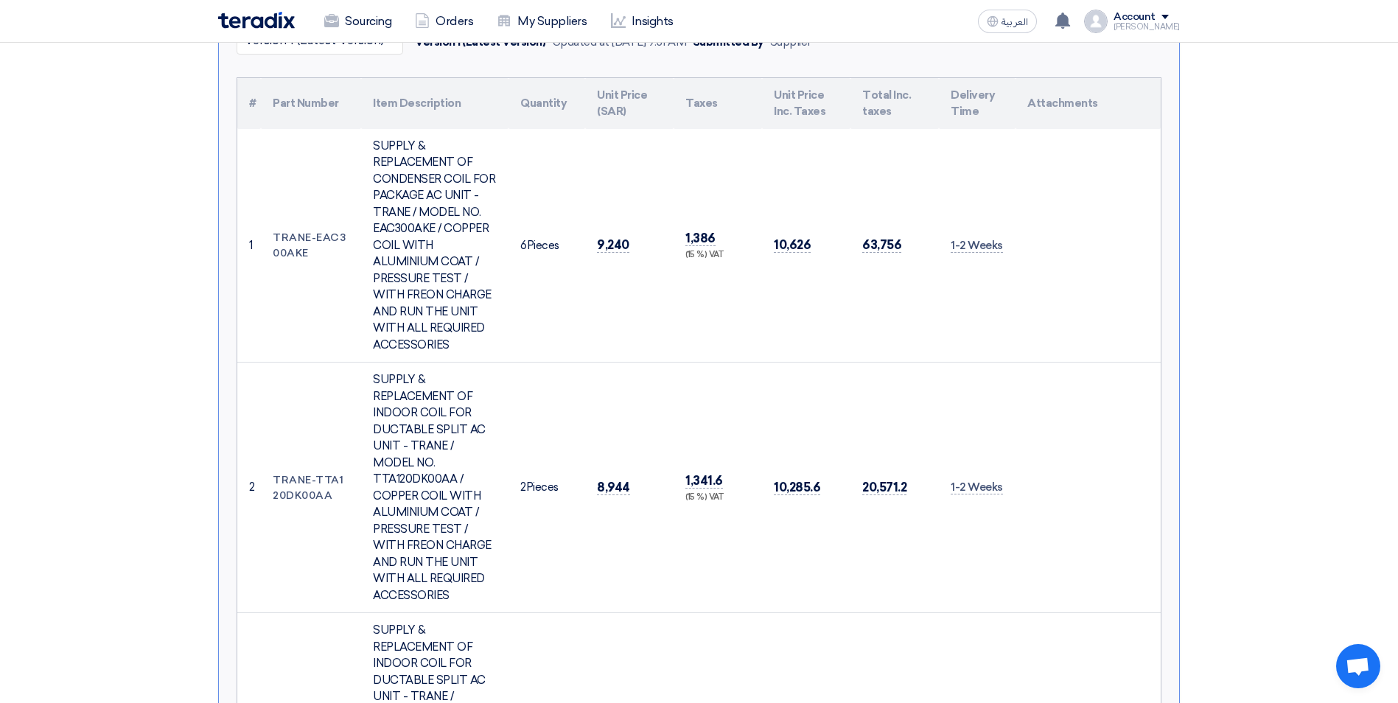
scroll to position [516, 0]
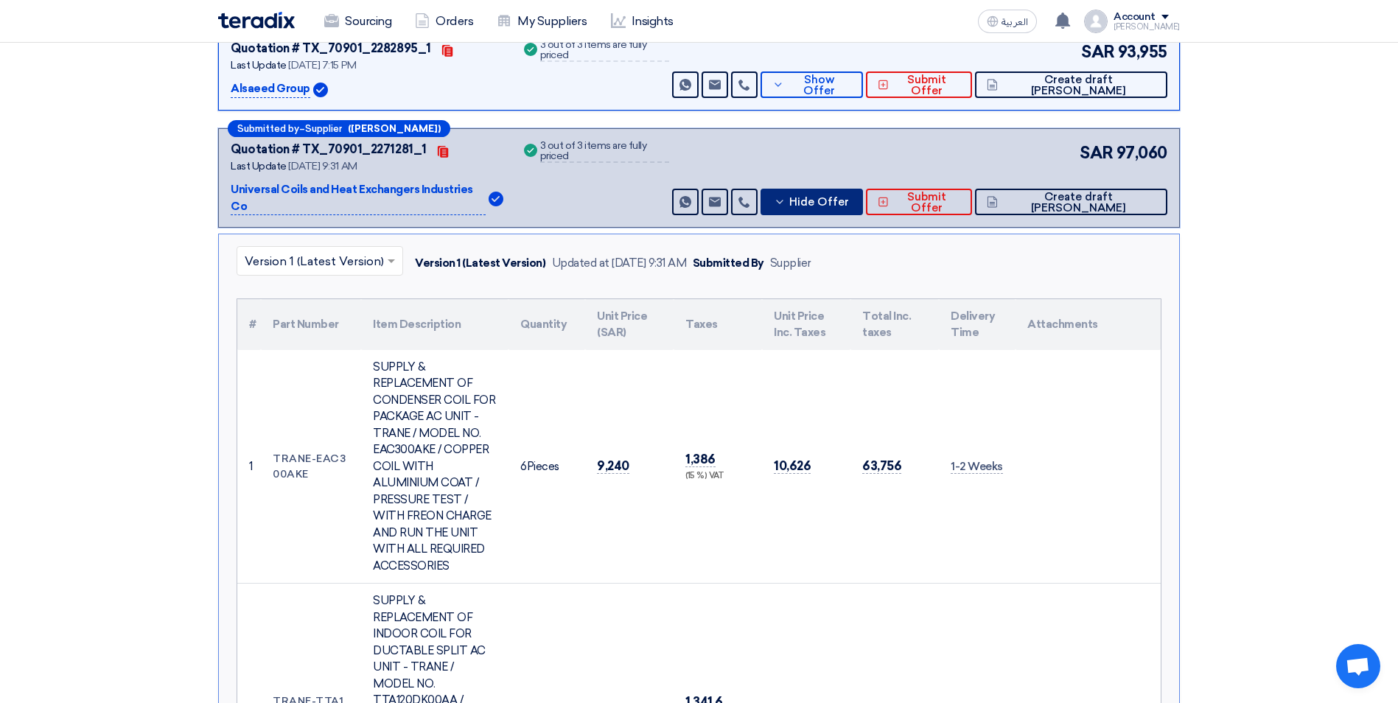
click at [849, 197] on span "Hide Offer" at bounding box center [819, 202] width 60 height 11
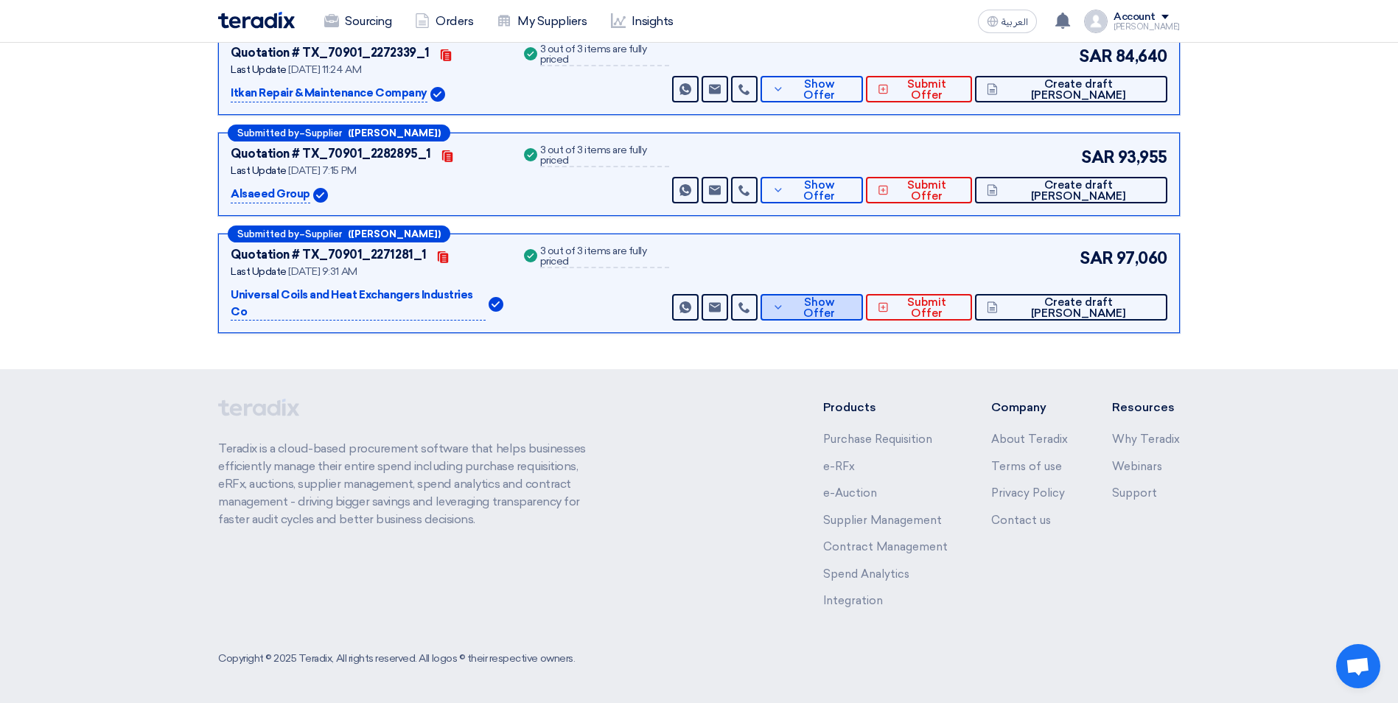
scroll to position [394, 0]
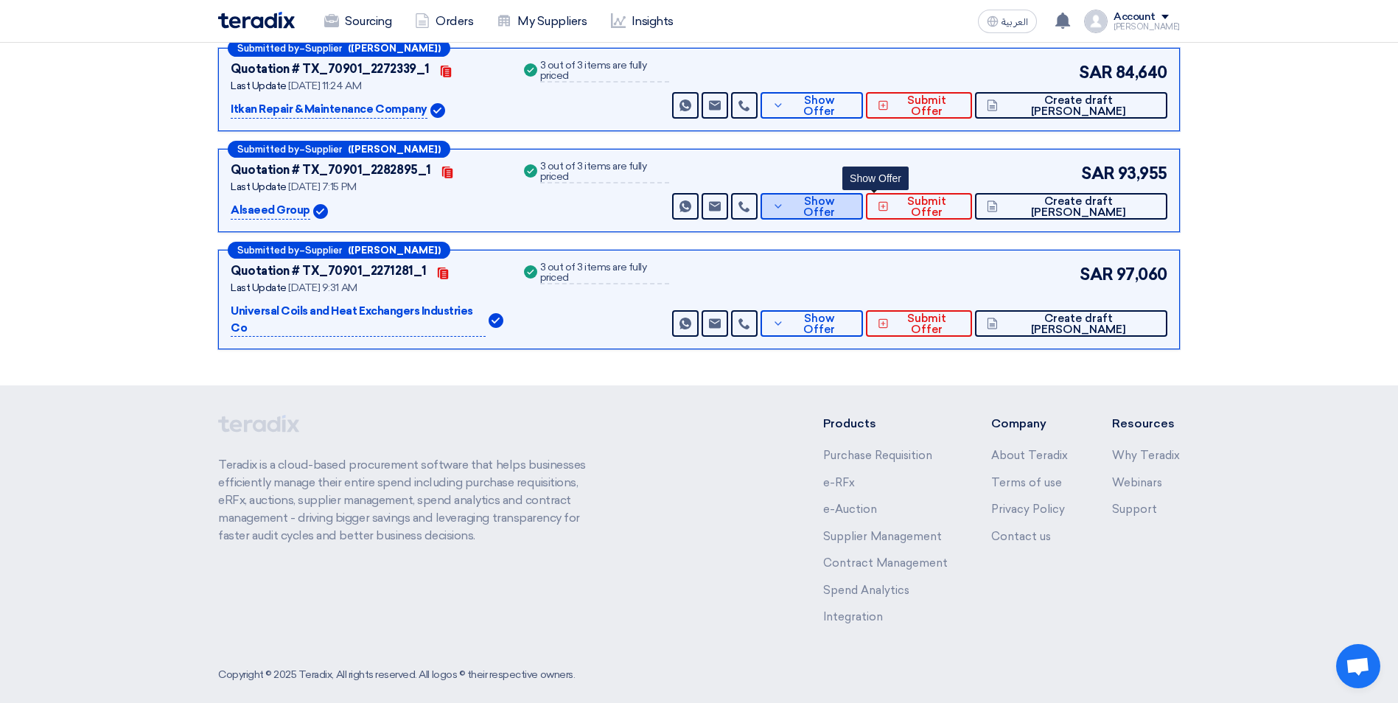
click at [852, 211] on span "Show Offer" at bounding box center [820, 207] width 64 height 22
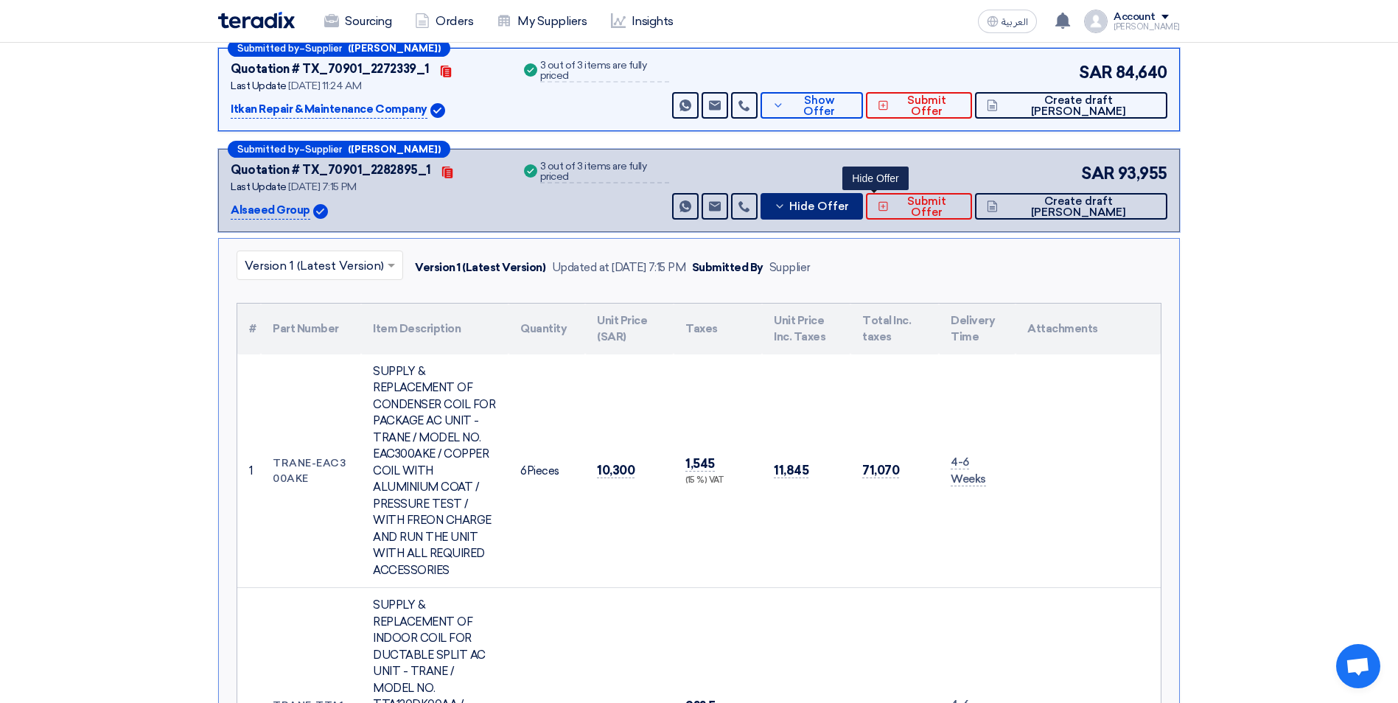
click at [854, 206] on button "Hide Offer" at bounding box center [812, 206] width 102 height 27
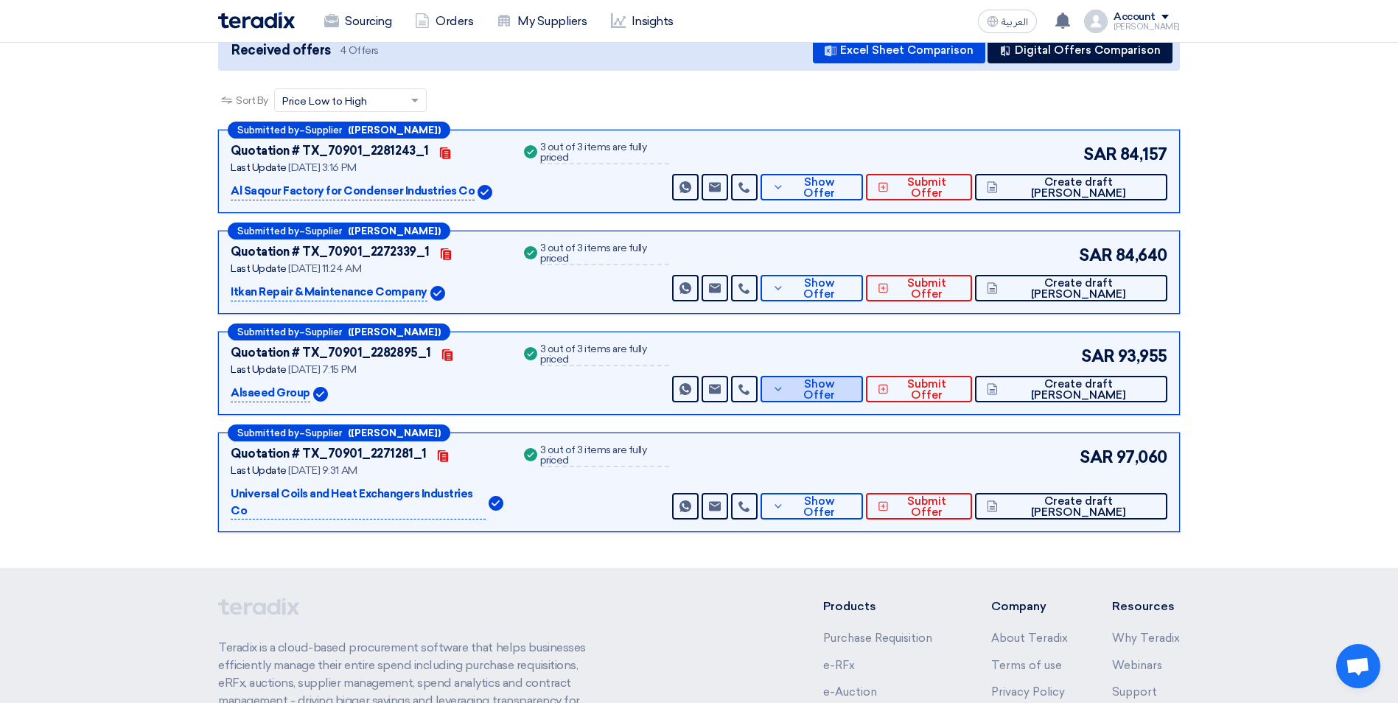
scroll to position [173, 0]
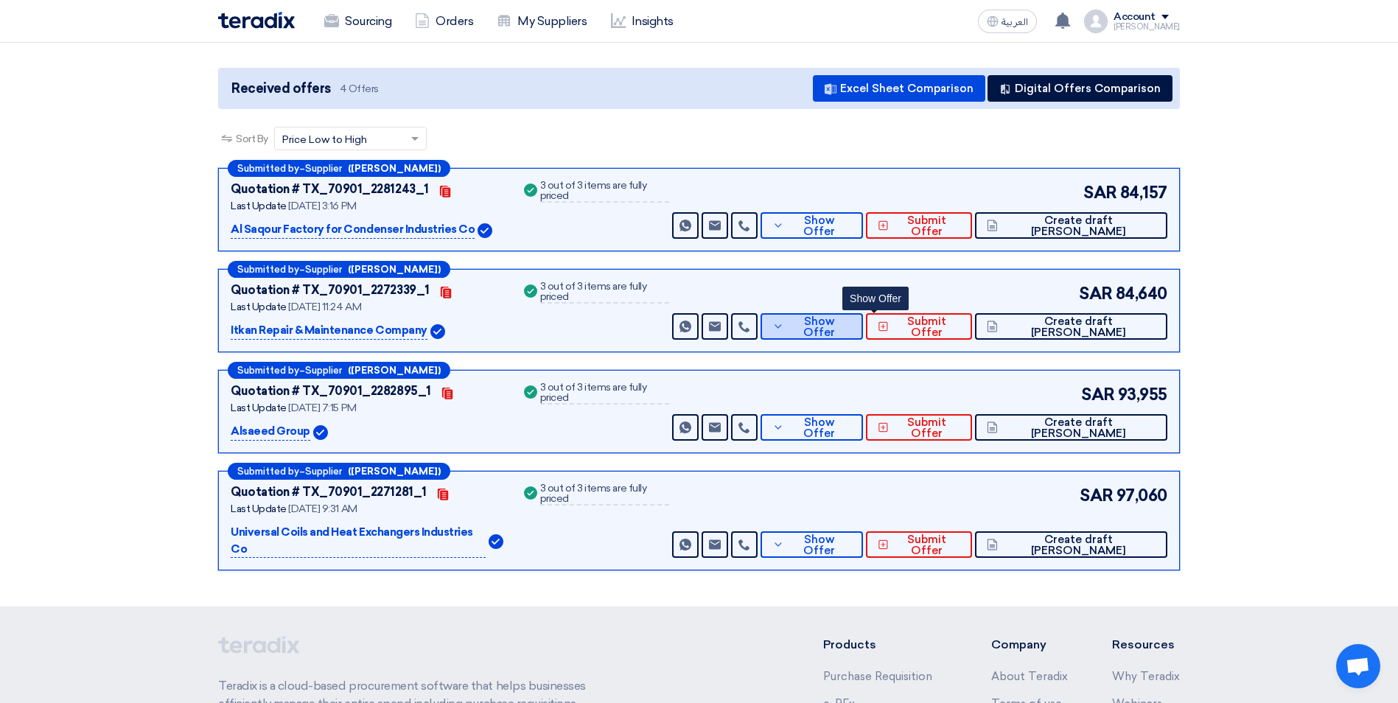
click at [852, 326] on span "Show Offer" at bounding box center [820, 327] width 64 height 22
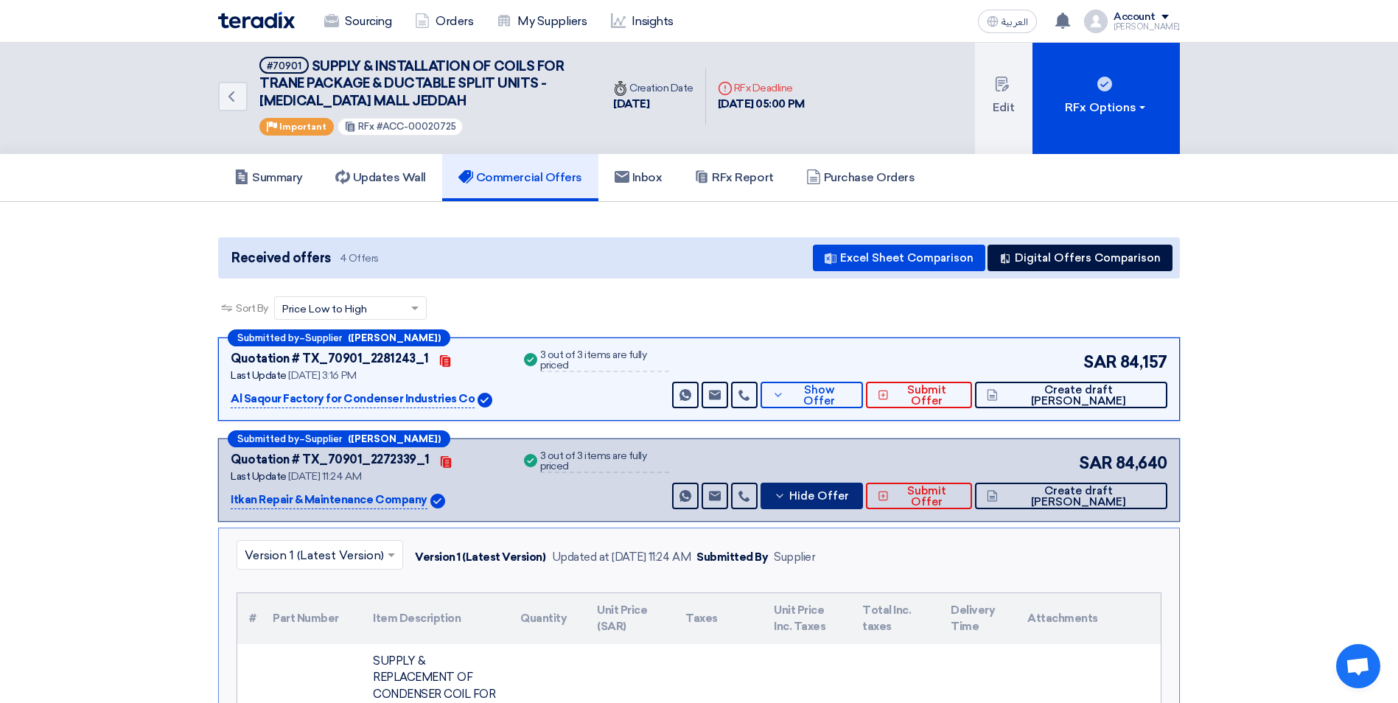
scroll to position [0, 0]
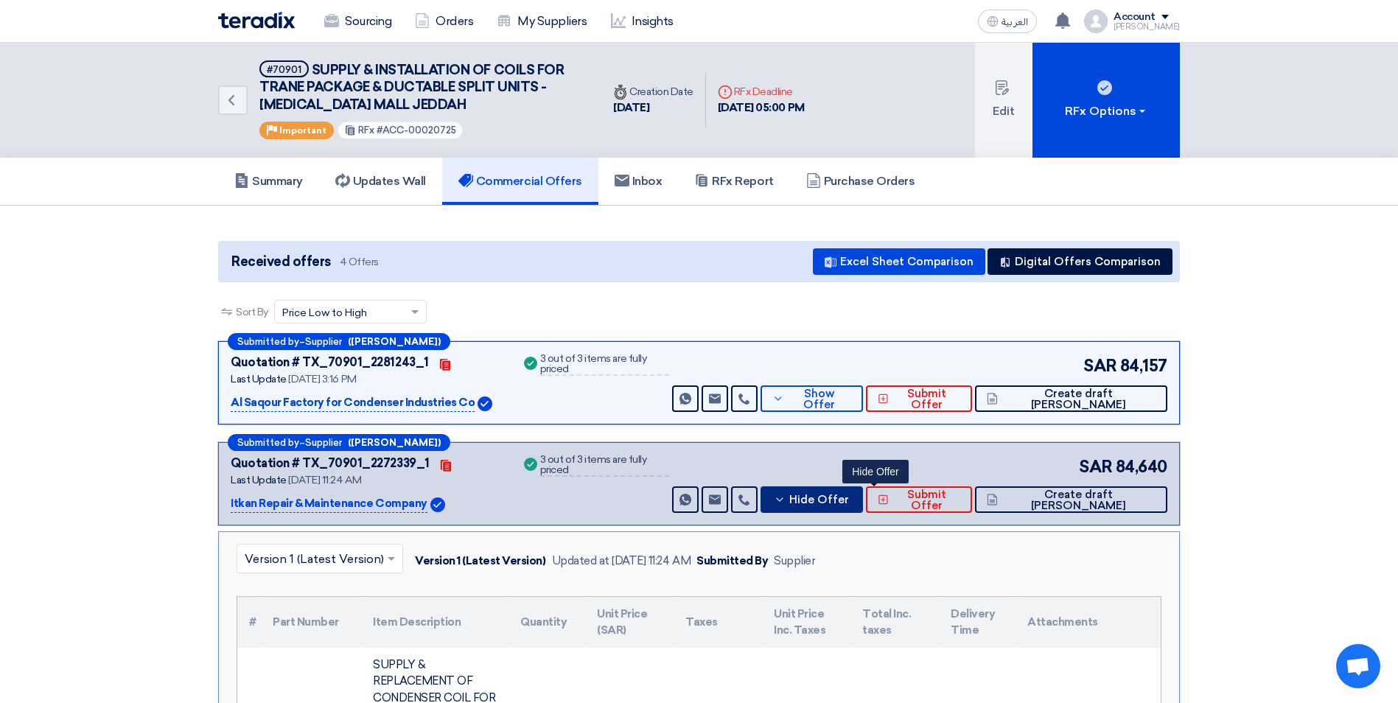
drag, startPoint x: 848, startPoint y: 497, endPoint x: 849, endPoint y: 428, distance: 68.6
click at [786, 496] on icon at bounding box center [780, 500] width 12 height 12
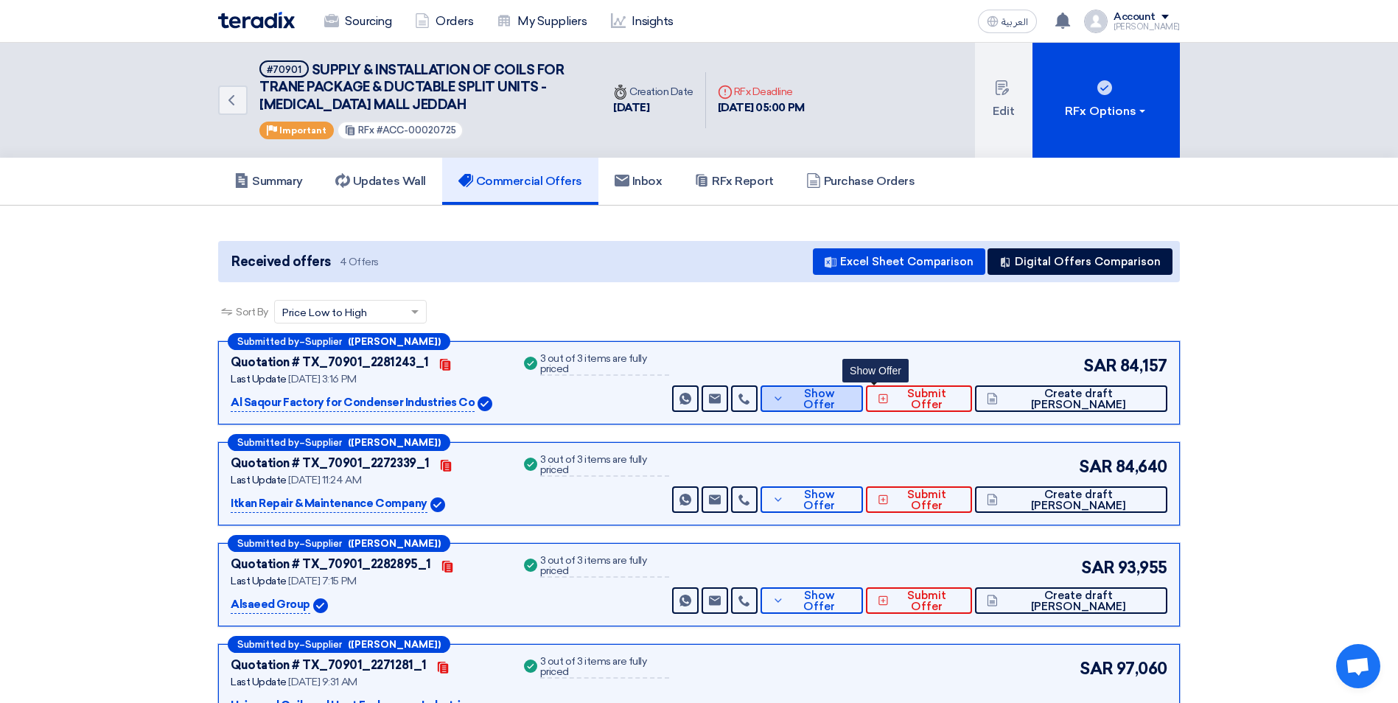
drag, startPoint x: 849, startPoint y: 391, endPoint x: 847, endPoint y: 413, distance: 23.0
click at [848, 391] on button "Show Offer" at bounding box center [812, 398] width 102 height 27
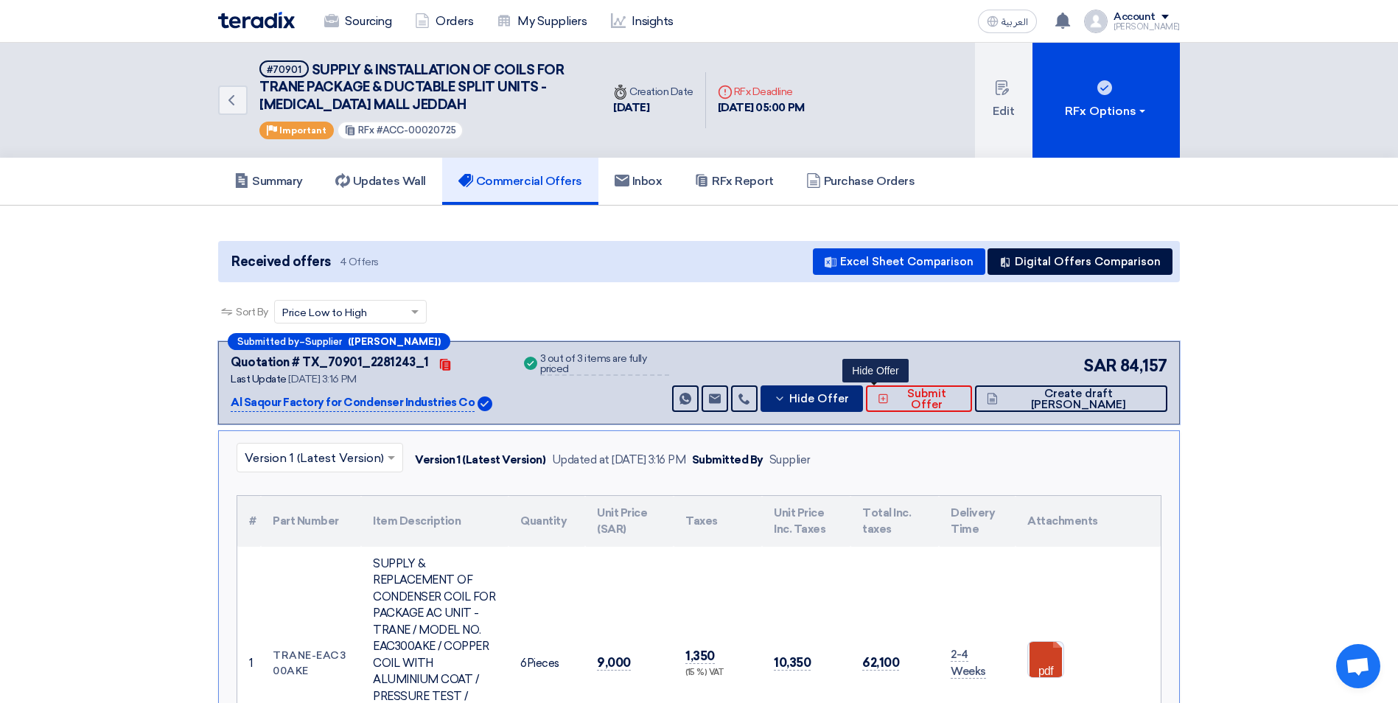
click at [849, 397] on span "Hide Offer" at bounding box center [819, 399] width 60 height 11
